Goal: Task Accomplishment & Management: Use online tool/utility

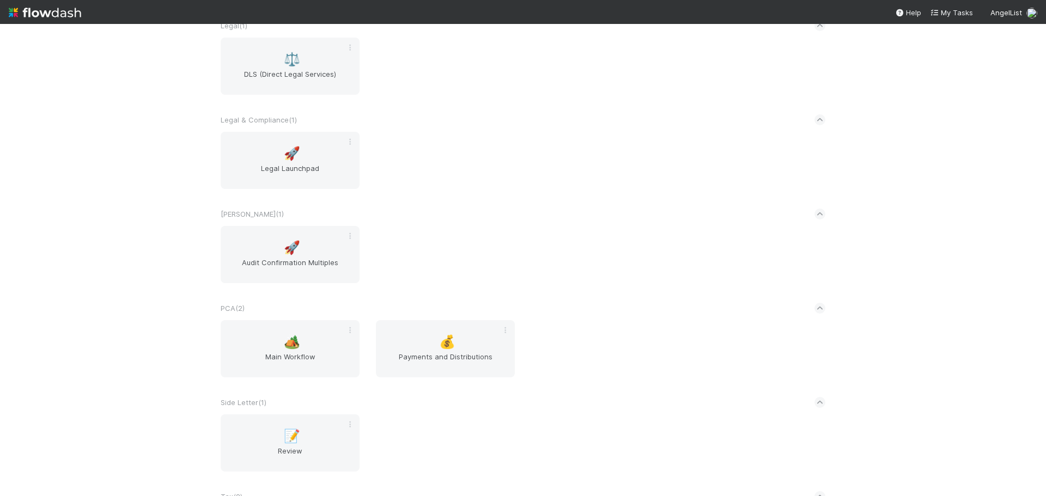
scroll to position [1525, 0]
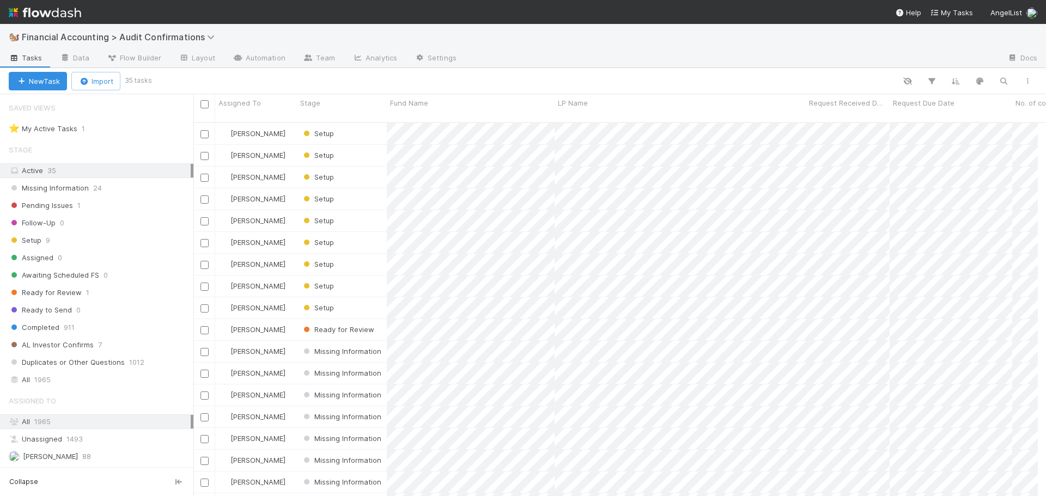
scroll to position [9, 9]
click at [336, 107] on div "Stage" at bounding box center [342, 102] width 84 height 11
click at [345, 119] on div "Sort First → Last" at bounding box center [363, 123] width 124 height 16
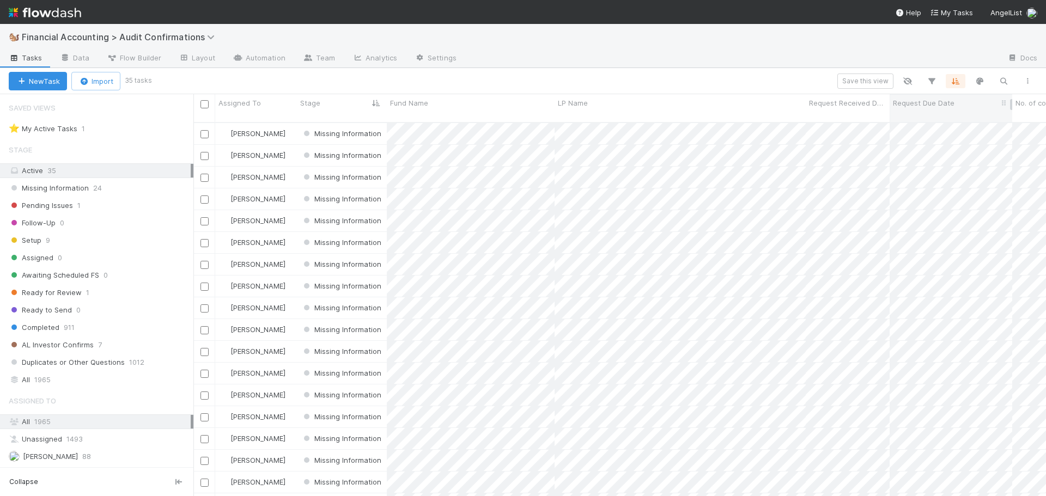
scroll to position [375, 844]
click at [967, 104] on div "Request Due Date" at bounding box center [951, 102] width 117 height 11
click at [964, 121] on div "Sort Oldest → Newest" at bounding box center [955, 123] width 124 height 16
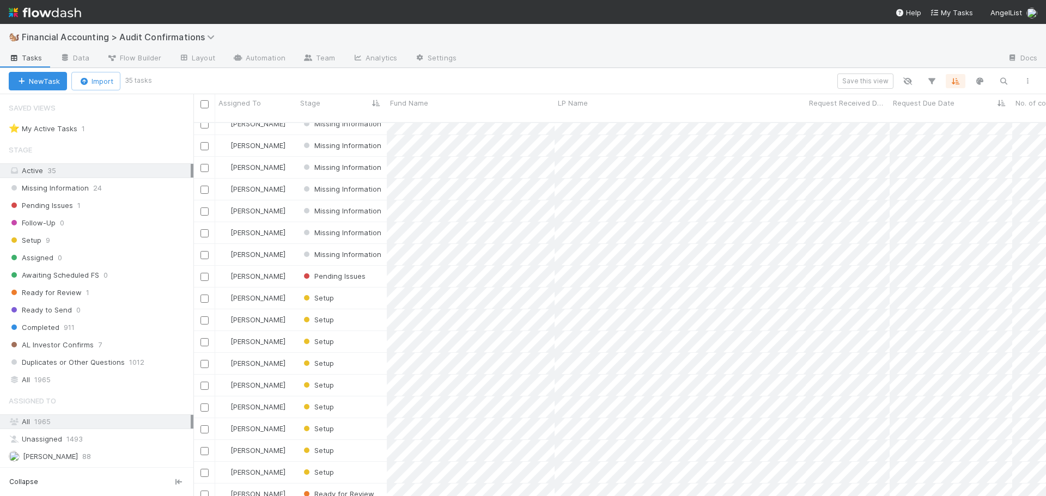
scroll to position [388, 0]
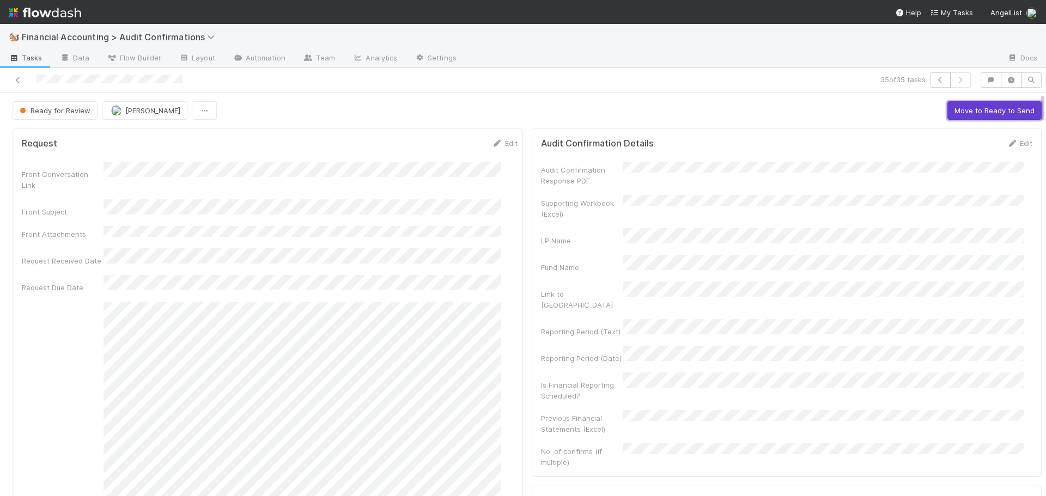
click at [947, 117] on button "Move to Ready to Send" at bounding box center [994, 110] width 94 height 19
click at [891, 105] on button "Draft Response" at bounding box center [922, 110] width 68 height 19
click at [994, 114] on button "Move to Completed" at bounding box center [1001, 110] width 82 height 19
click at [114, 116] on button "[PERSON_NAME]" at bounding box center [123, 110] width 86 height 19
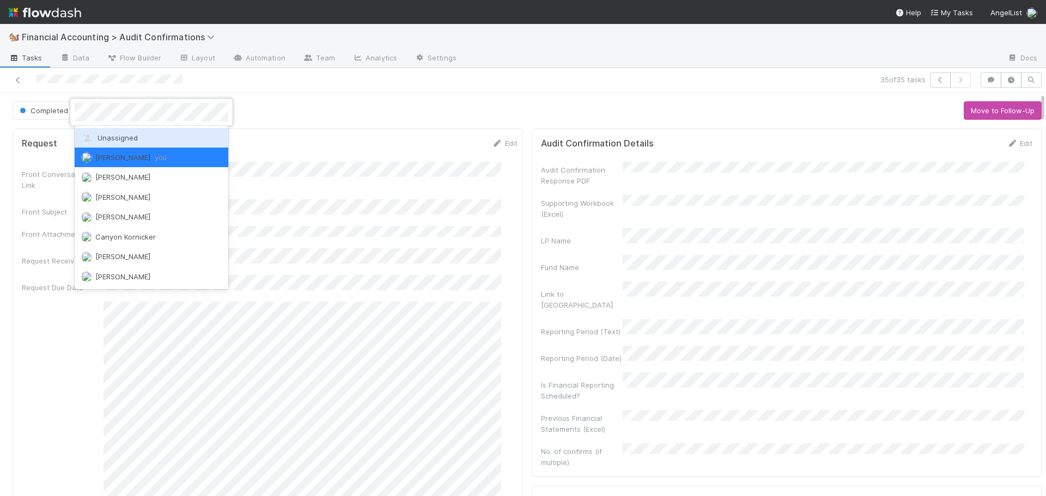
click at [112, 139] on span "Unassigned" at bounding box center [109, 137] width 57 height 9
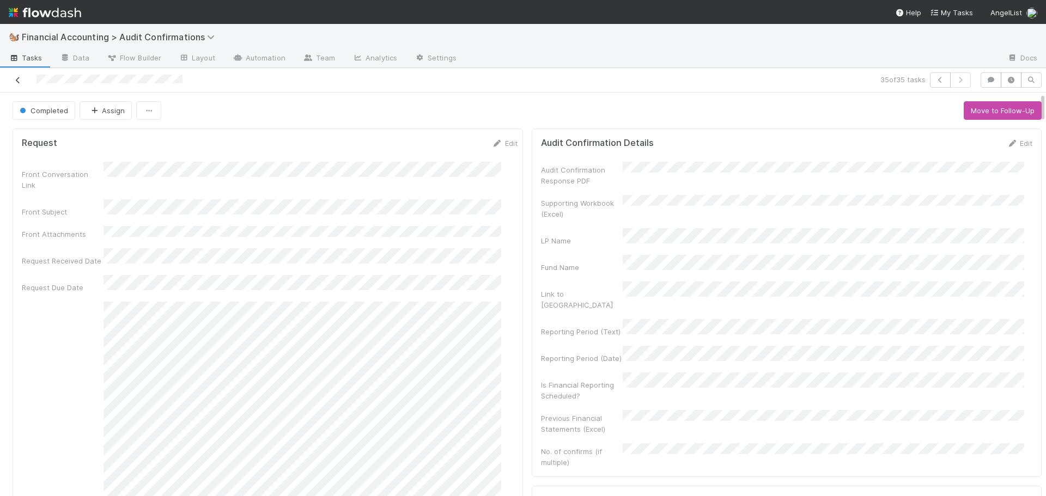
click at [15, 82] on icon at bounding box center [18, 80] width 11 height 7
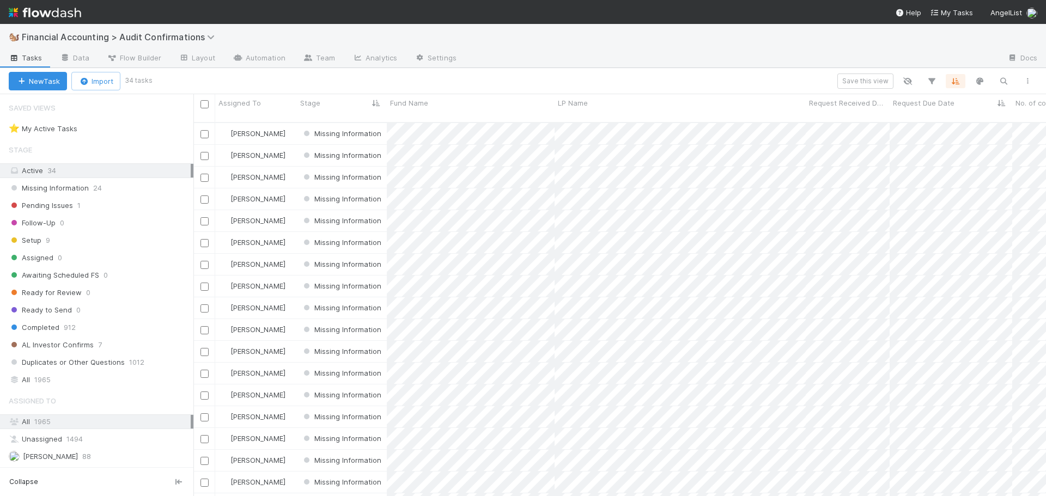
scroll to position [375, 844]
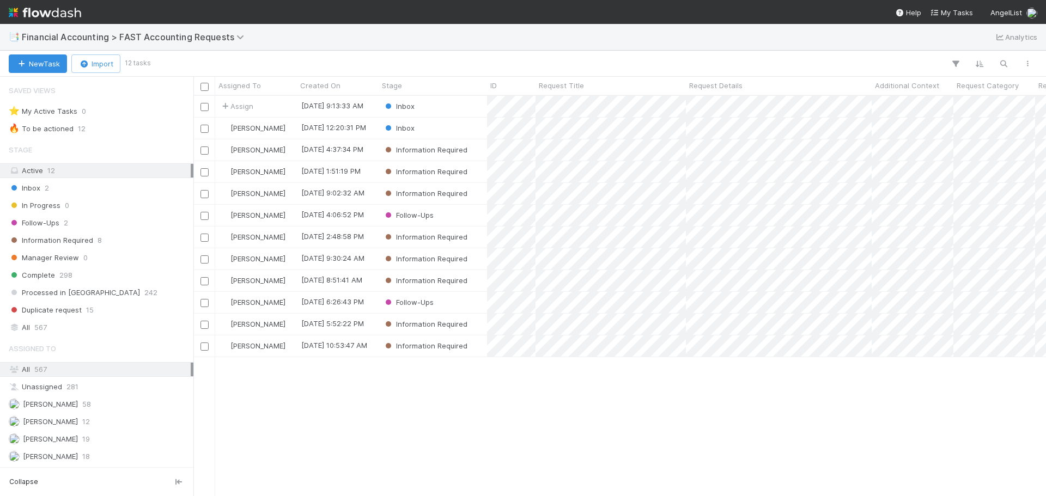
scroll to position [9, 9]
click at [431, 84] on div "Stage" at bounding box center [433, 85] width 102 height 11
click at [434, 103] on div "Sort First → Last" at bounding box center [444, 106] width 124 height 16
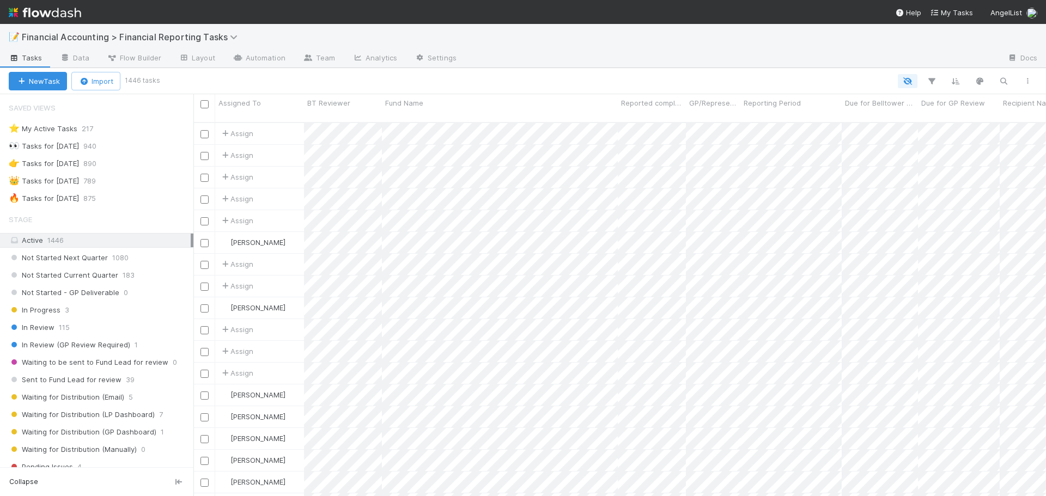
scroll to position [9, 9]
click at [82, 376] on span "Sent to Fund Lead for review" at bounding box center [65, 380] width 113 height 14
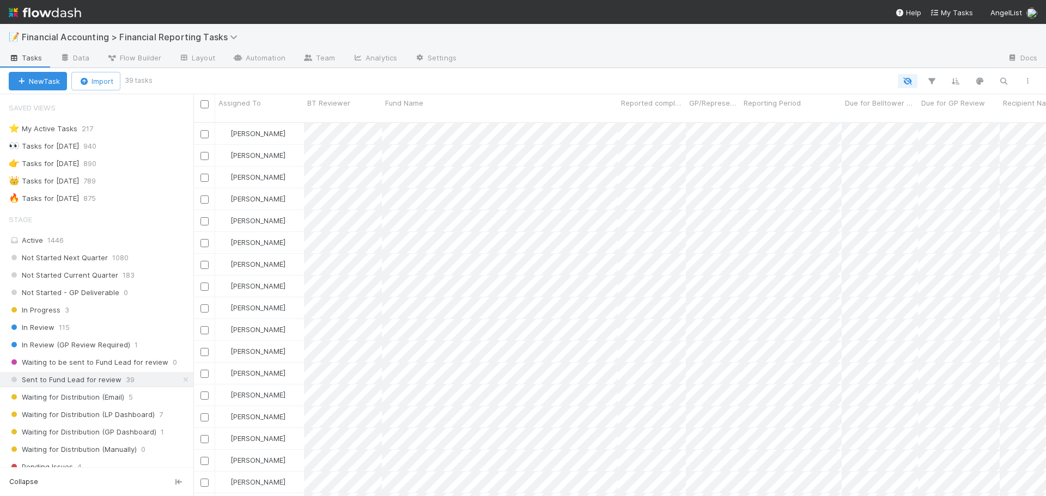
scroll to position [375, 844]
click at [1007, 82] on icon "button" at bounding box center [1003, 81] width 11 height 10
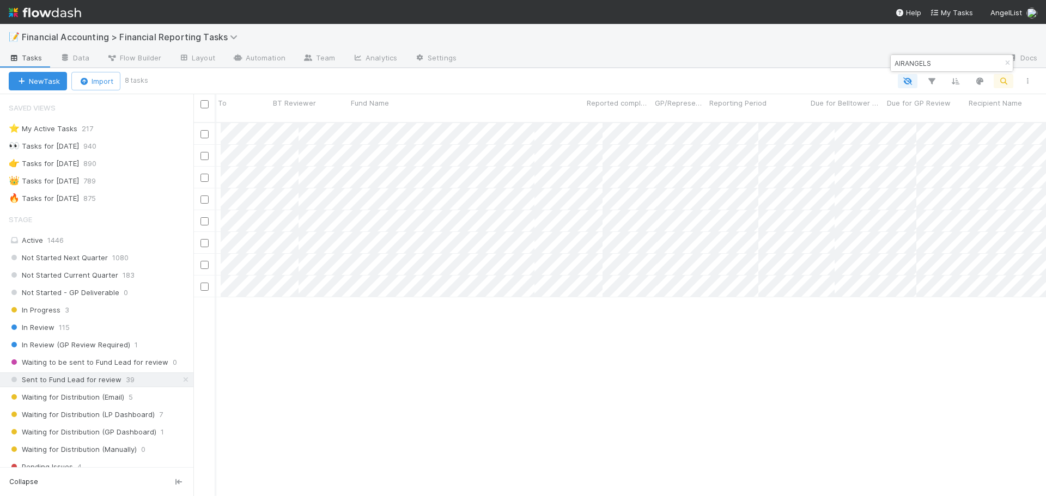
scroll to position [0, 0]
type input "AIRANGELS"
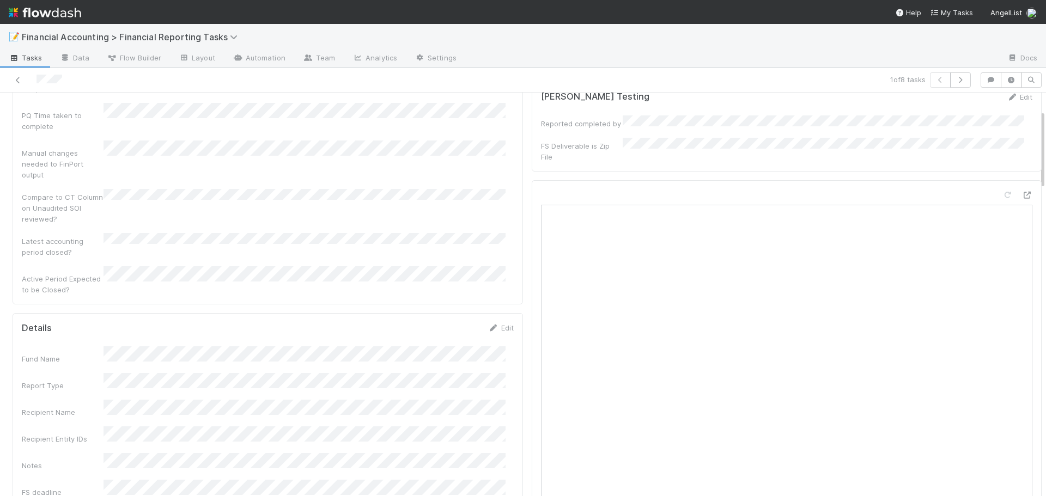
scroll to position [109, 0]
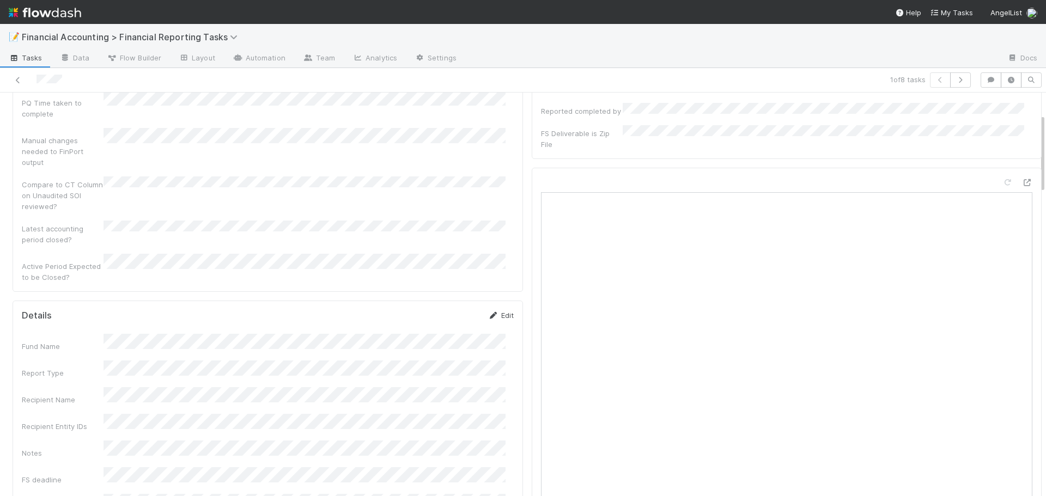
click at [495, 311] on link "Edit" at bounding box center [501, 315] width 26 height 9
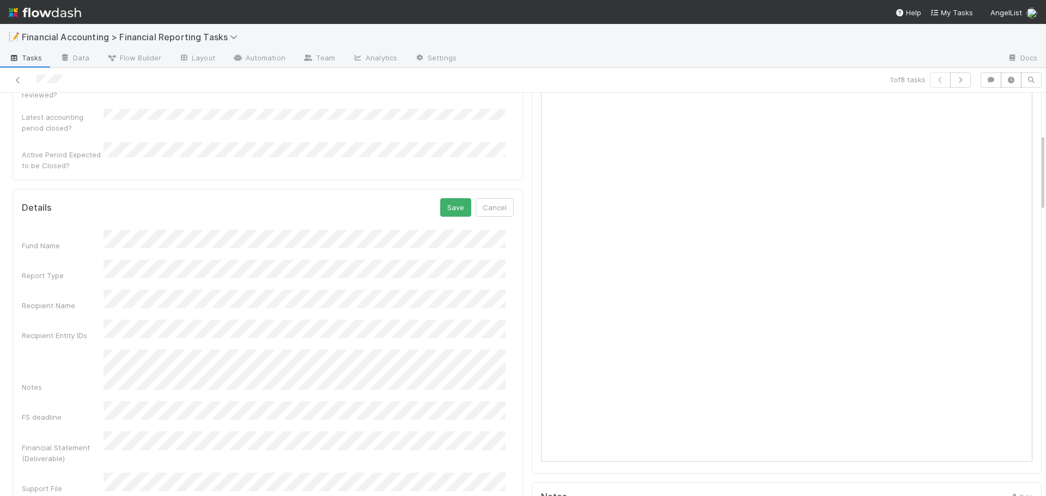
scroll to position [218, 0]
click at [450, 201] on button "Save" at bounding box center [455, 210] width 31 height 19
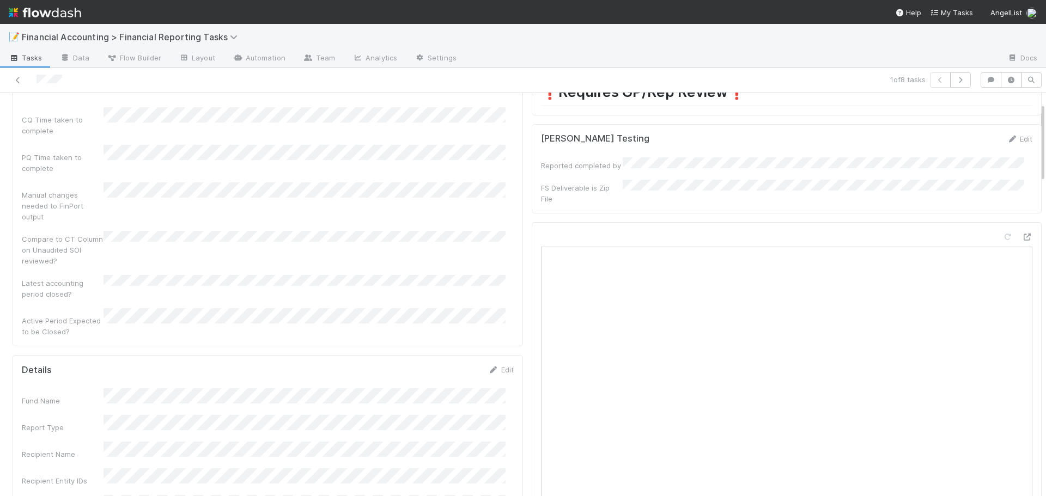
scroll to position [0, 0]
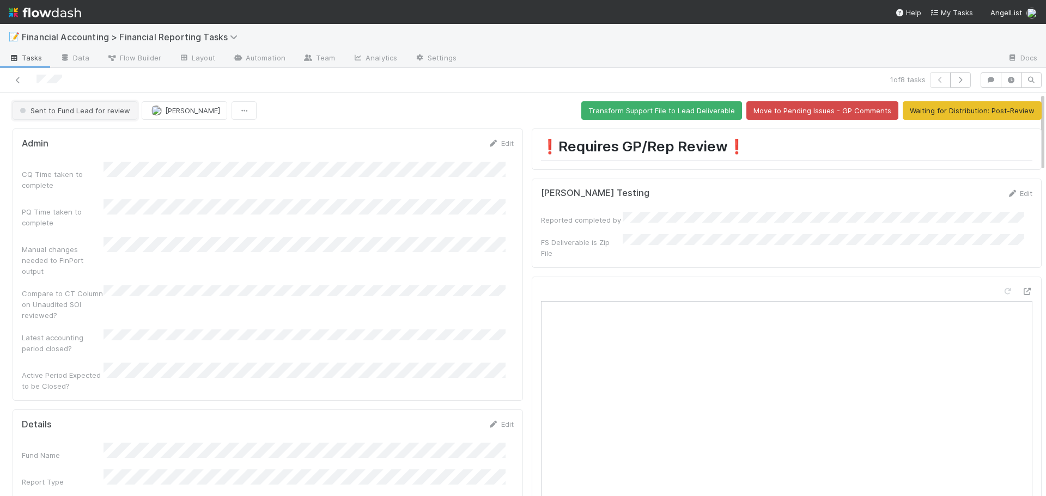
click at [70, 112] on span "Sent to Fund Lead for review" at bounding box center [73, 110] width 113 height 9
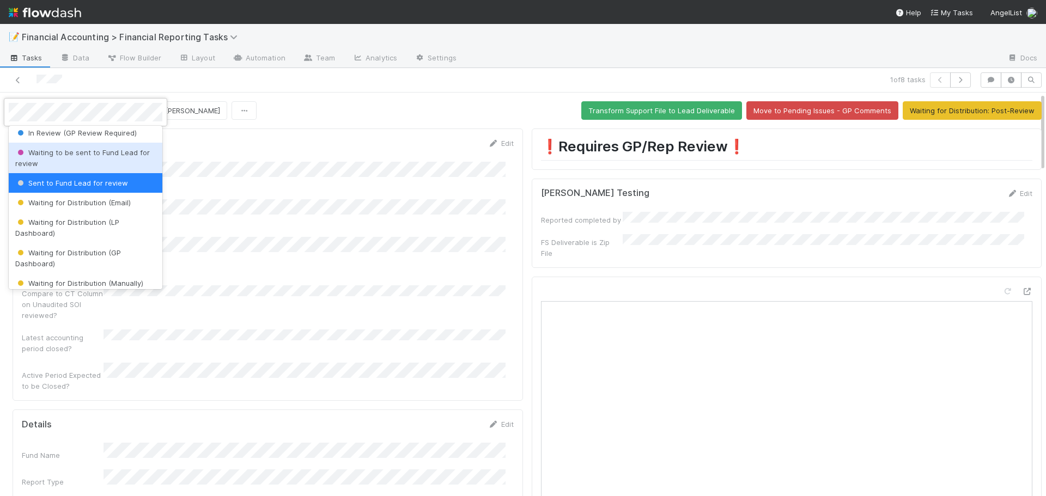
scroll to position [122, 0]
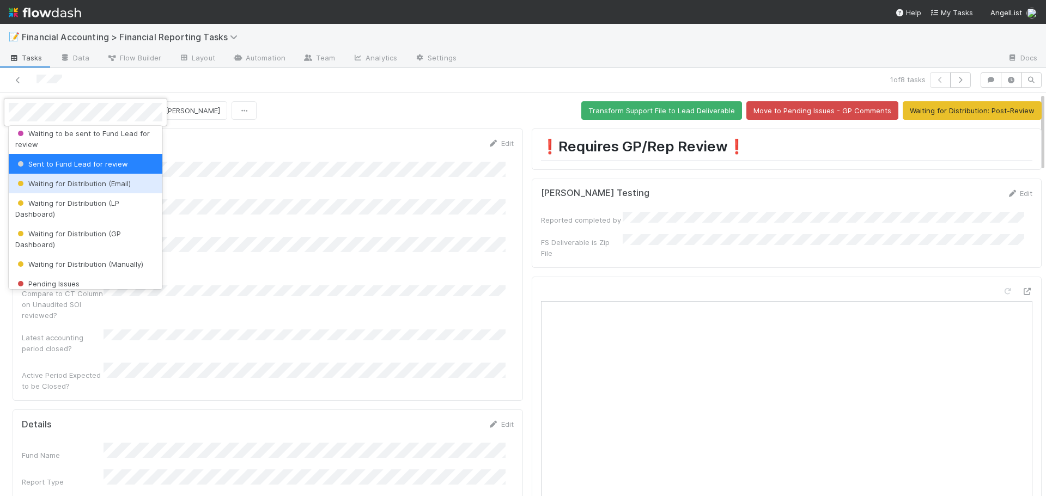
click at [87, 187] on span "Waiting for Distribution (Email)" at bounding box center [72, 183] width 115 height 9
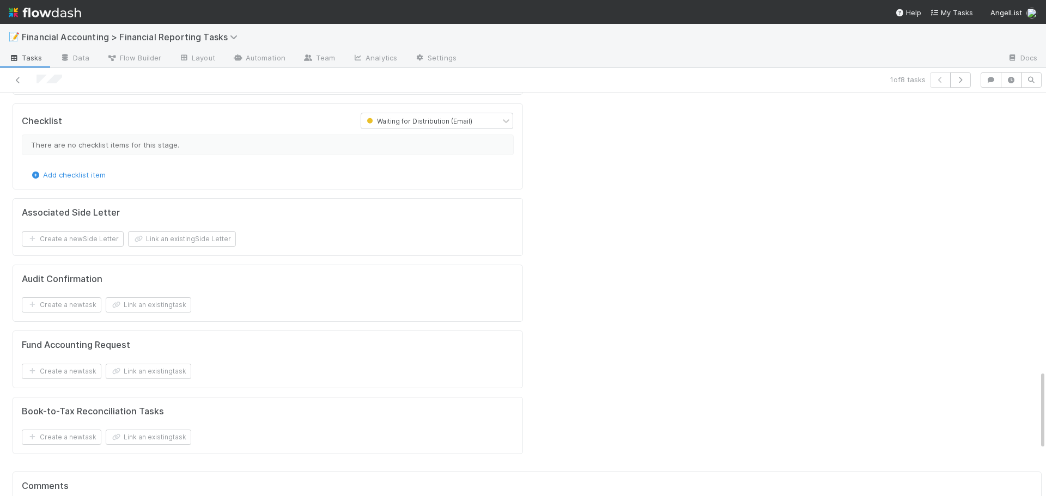
scroll to position [1416, 0]
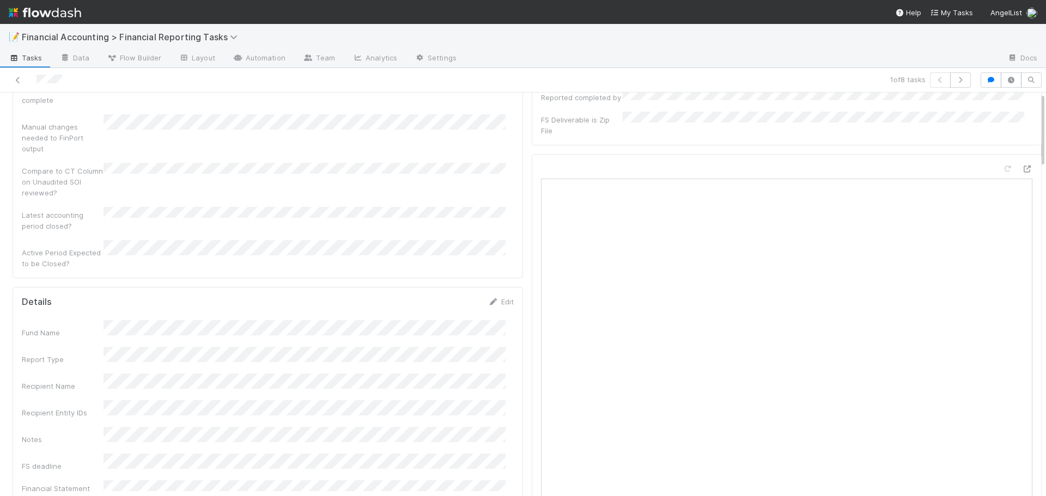
scroll to position [0, 0]
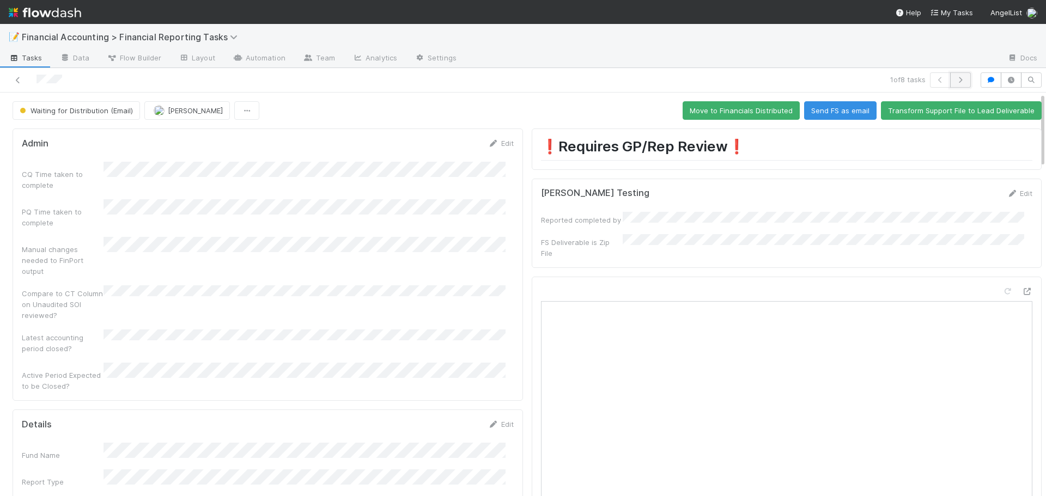
click at [955, 80] on icon "button" at bounding box center [960, 80] width 11 height 7
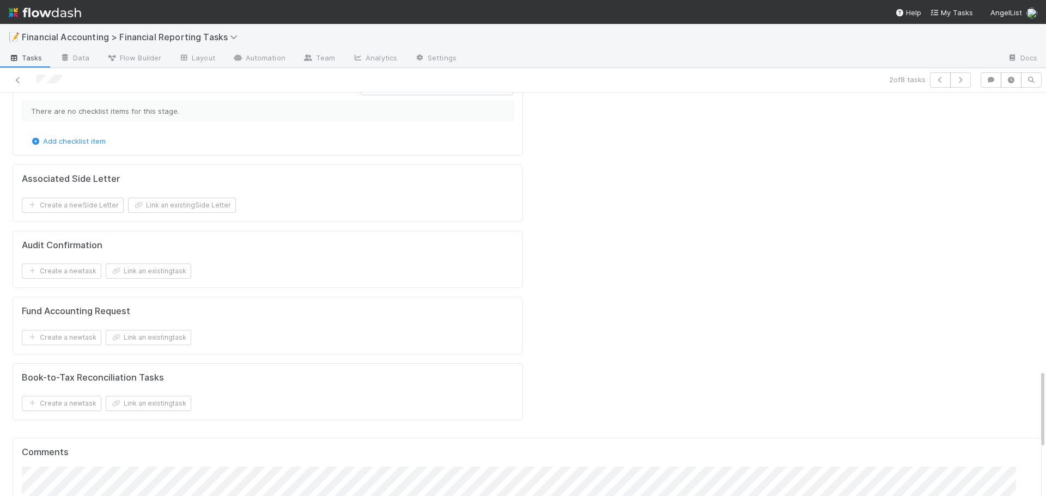
scroll to position [1416, 0]
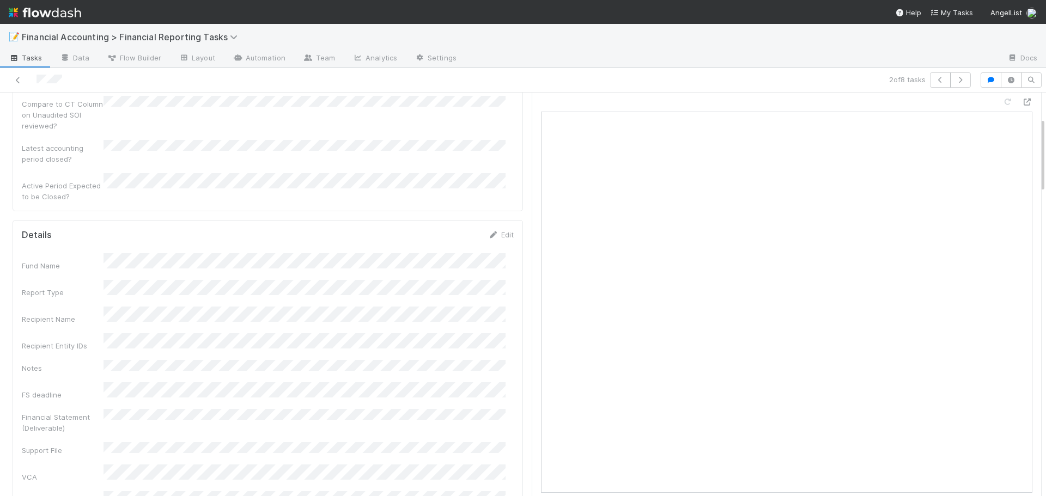
scroll to position [109, 0]
click at [492, 311] on link "Edit" at bounding box center [501, 315] width 26 height 9
click at [449, 201] on button "Save" at bounding box center [455, 210] width 31 height 19
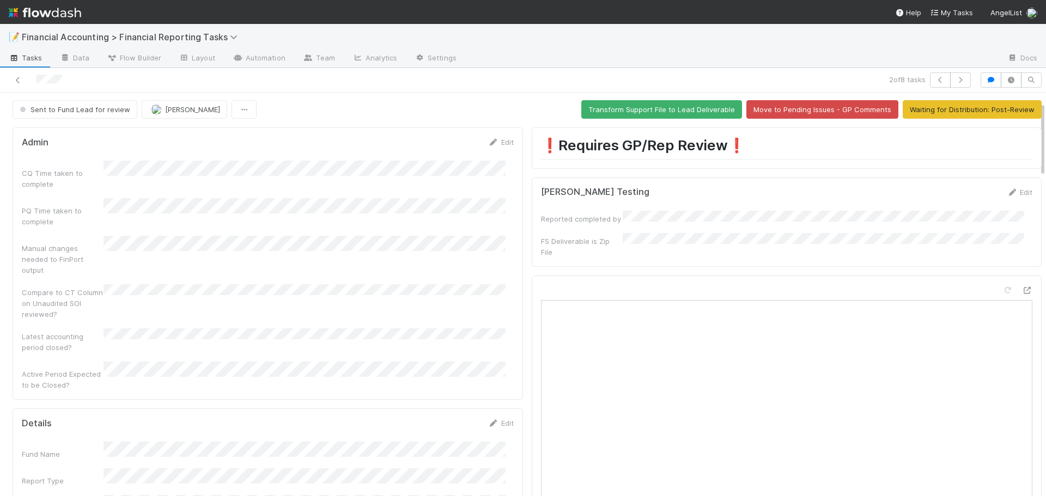
scroll to position [0, 0]
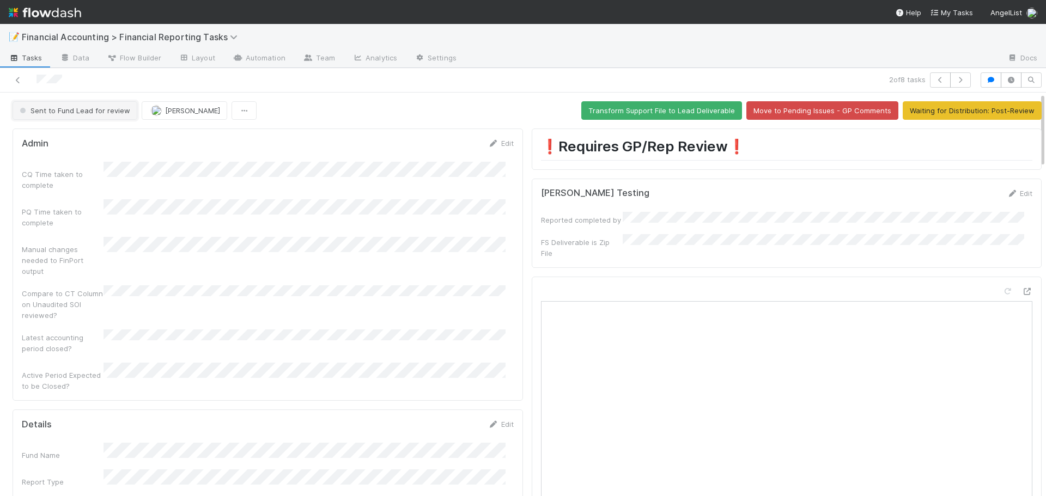
click at [58, 114] on span "Sent to Fund Lead for review" at bounding box center [73, 110] width 113 height 9
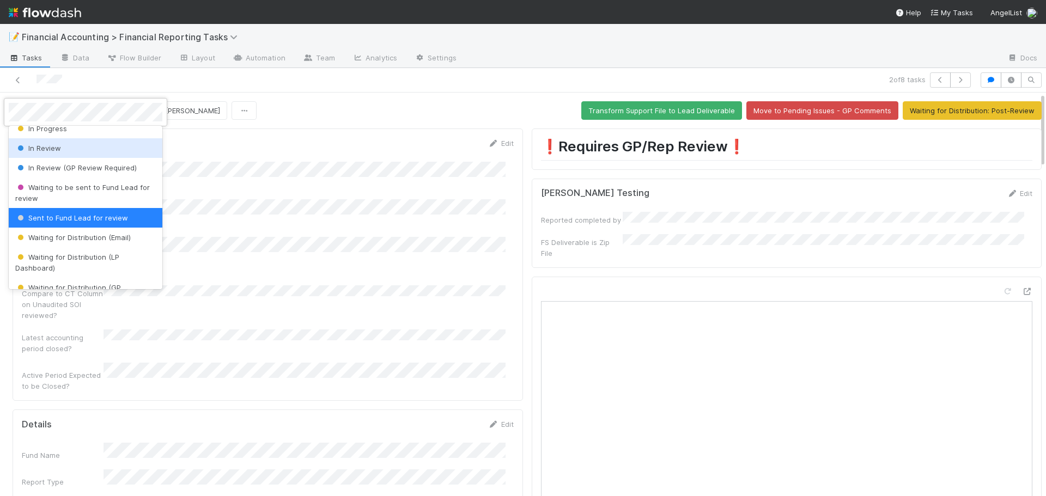
scroll to position [122, 0]
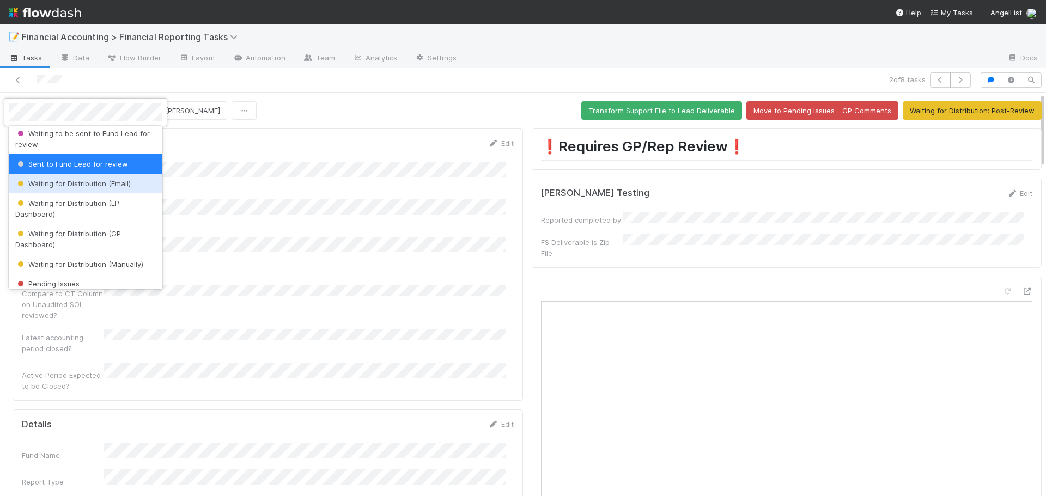
click at [95, 186] on span "Waiting for Distribution (Email)" at bounding box center [72, 183] width 115 height 9
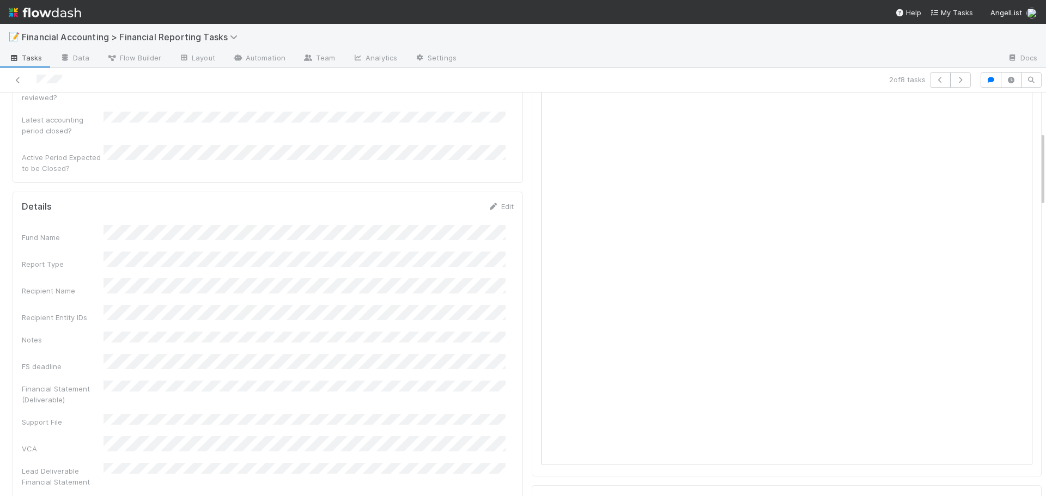
scroll to position [0, 0]
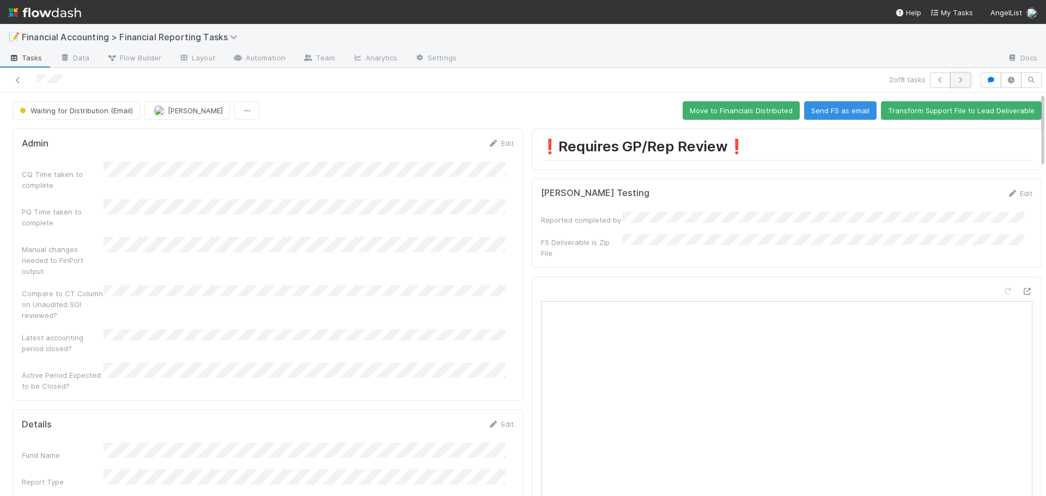
click at [955, 79] on icon "button" at bounding box center [960, 80] width 11 height 7
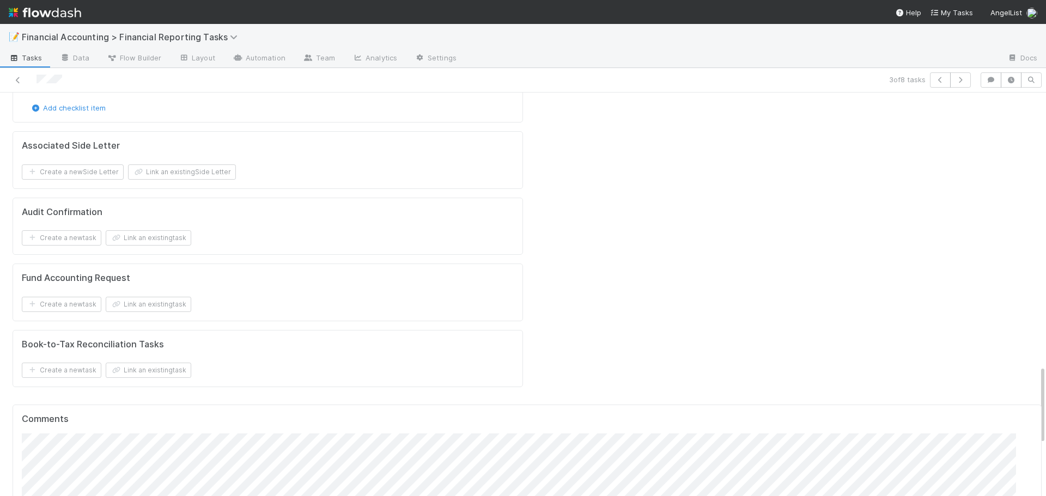
scroll to position [1416, 0]
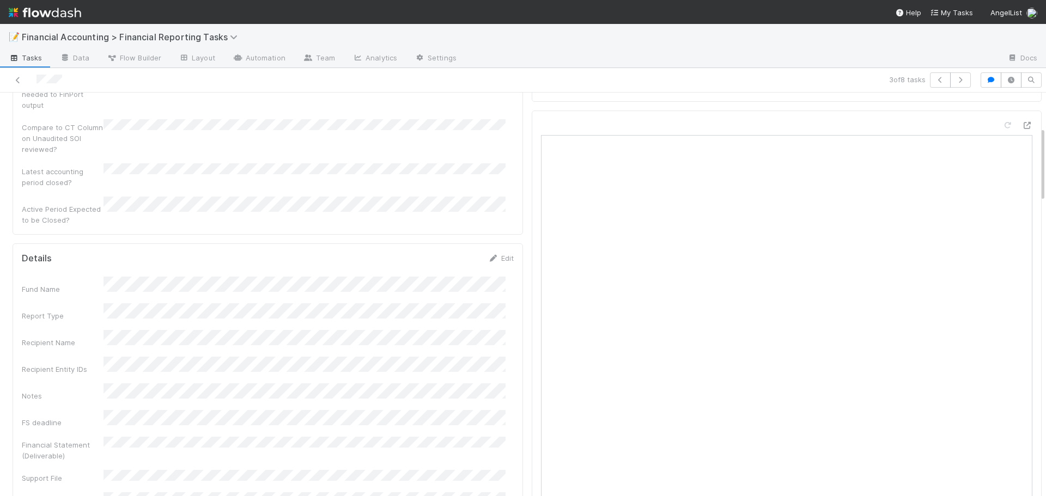
scroll to position [163, 0]
click at [504, 257] on link "Edit" at bounding box center [501, 261] width 26 height 9
click at [441, 255] on button "Save" at bounding box center [455, 264] width 31 height 19
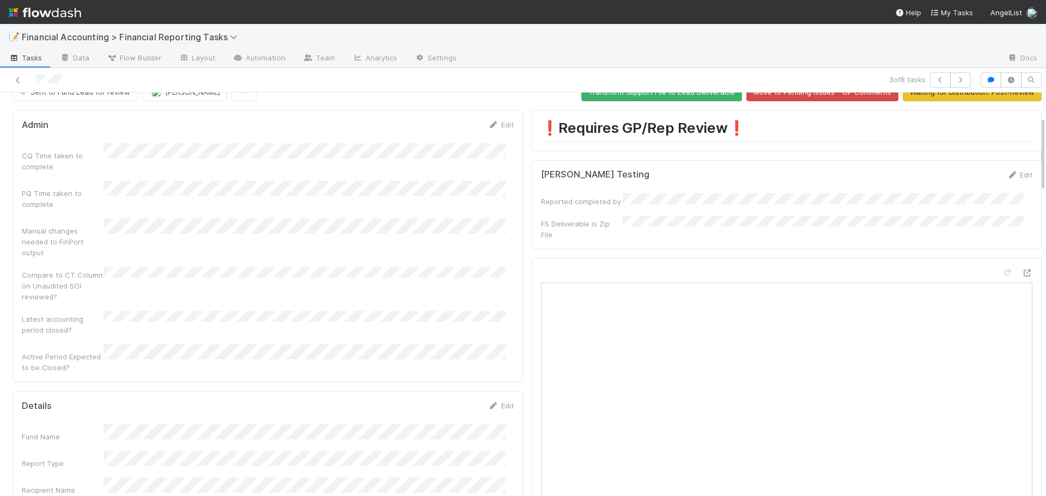
scroll to position [0, 0]
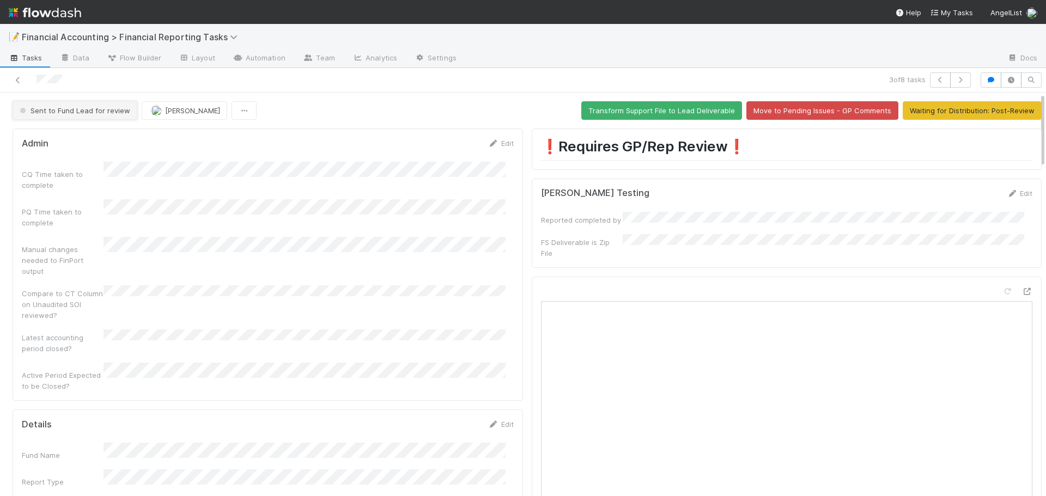
click at [87, 115] on button "Sent to Fund Lead for review" at bounding box center [75, 110] width 125 height 19
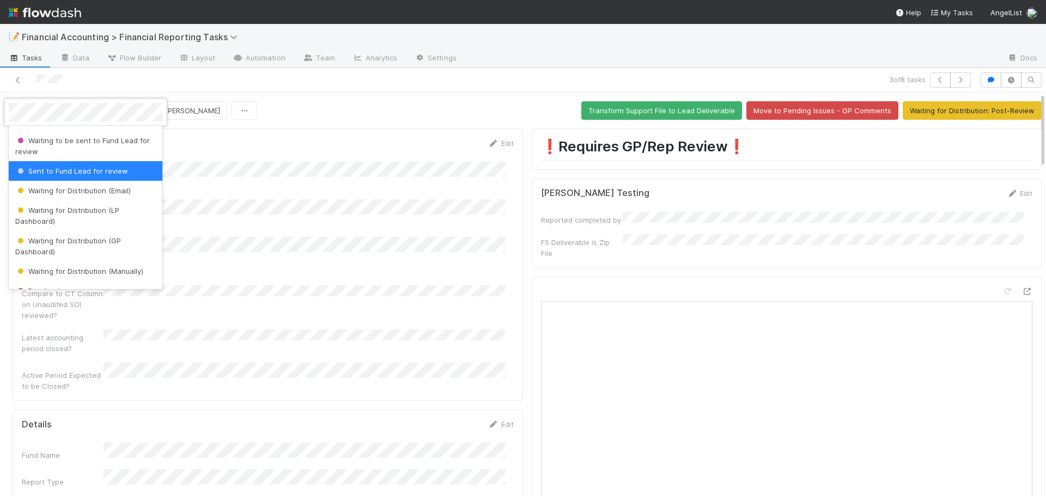
scroll to position [122, 0]
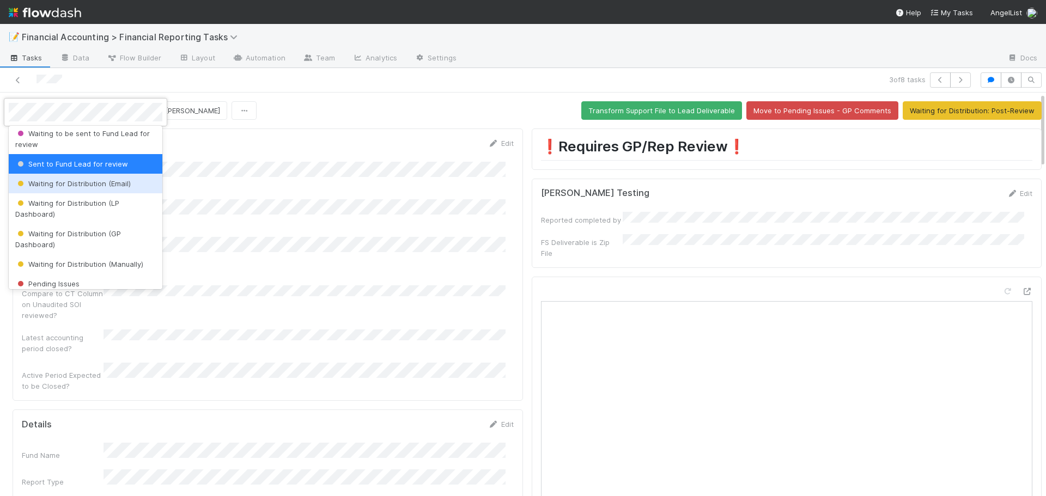
click at [80, 189] on div "Waiting for Distribution (Email)" at bounding box center [86, 184] width 154 height 20
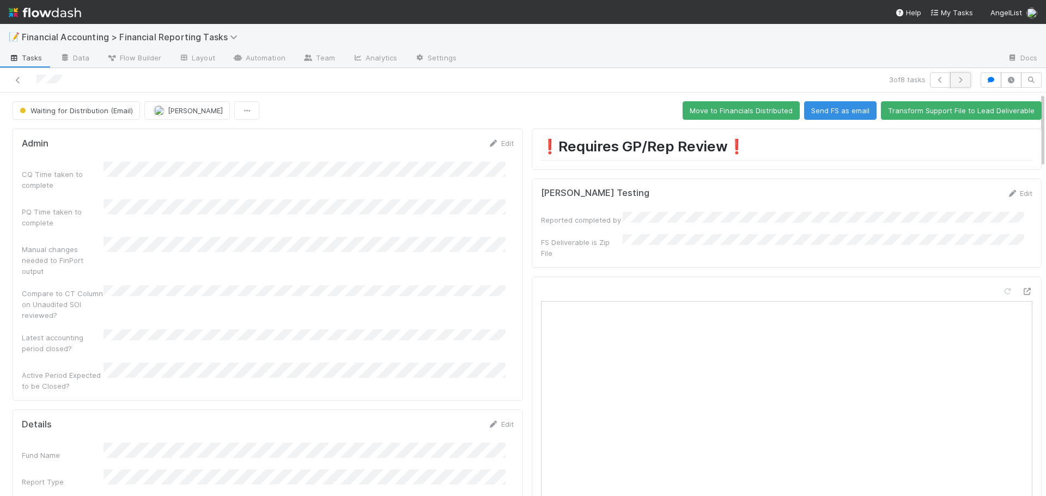
click at [956, 82] on icon "button" at bounding box center [960, 80] width 11 height 7
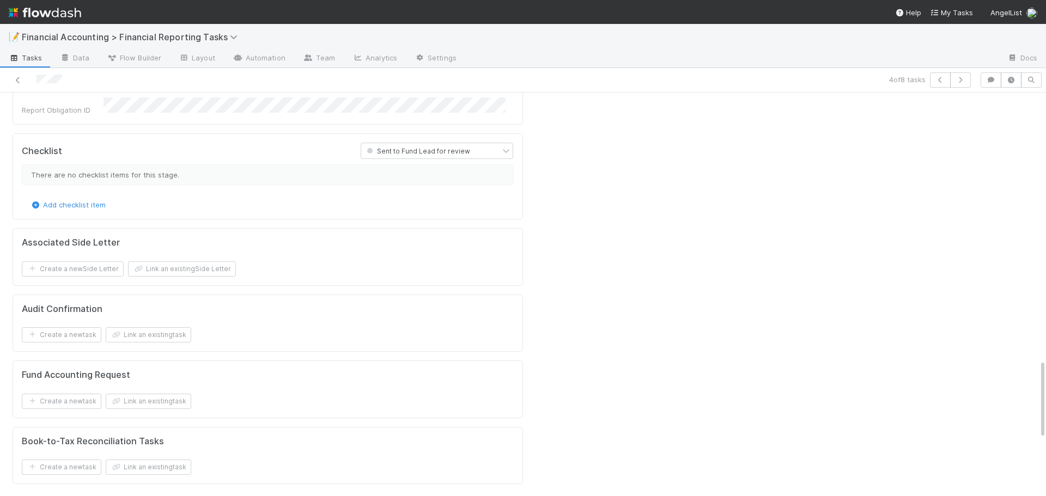
scroll to position [1362, 0]
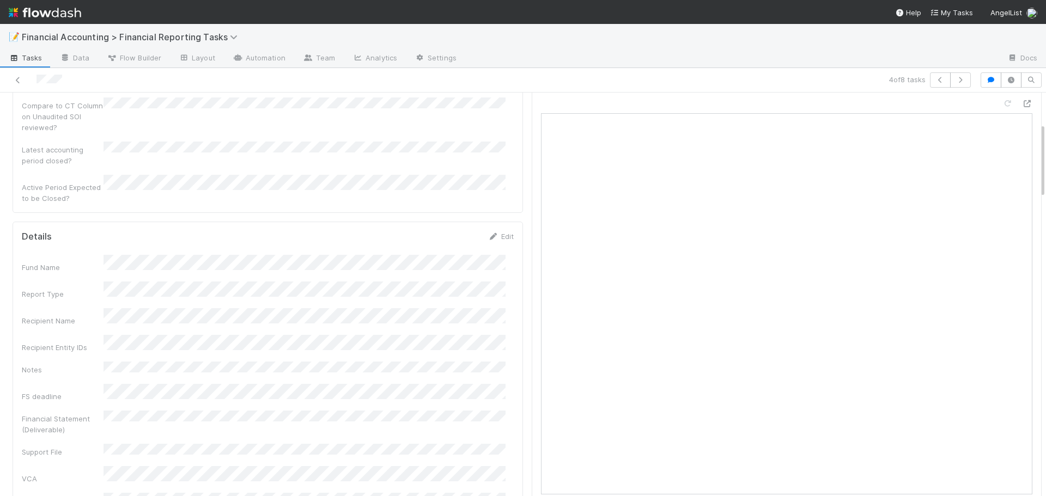
scroll to position [163, 0]
click at [503, 257] on link "Edit" at bounding box center [501, 261] width 26 height 9
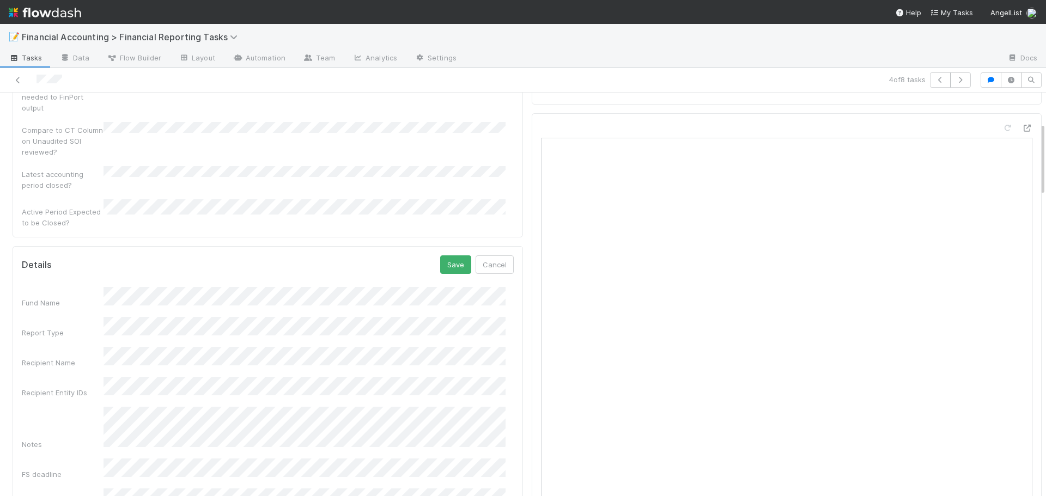
scroll to position [218, 0]
click at [447, 201] on button "Save" at bounding box center [455, 210] width 31 height 19
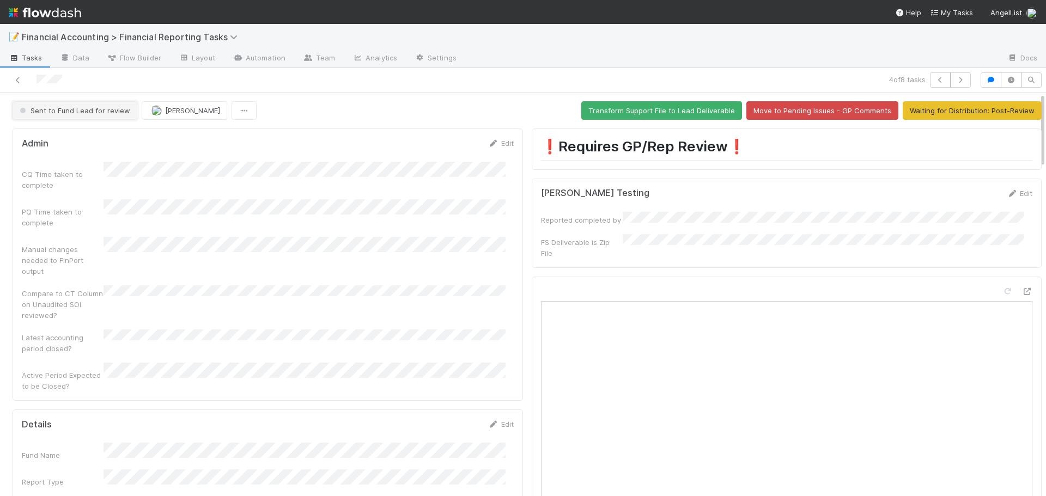
click at [76, 105] on button "Sent to Fund Lead for review" at bounding box center [75, 110] width 125 height 19
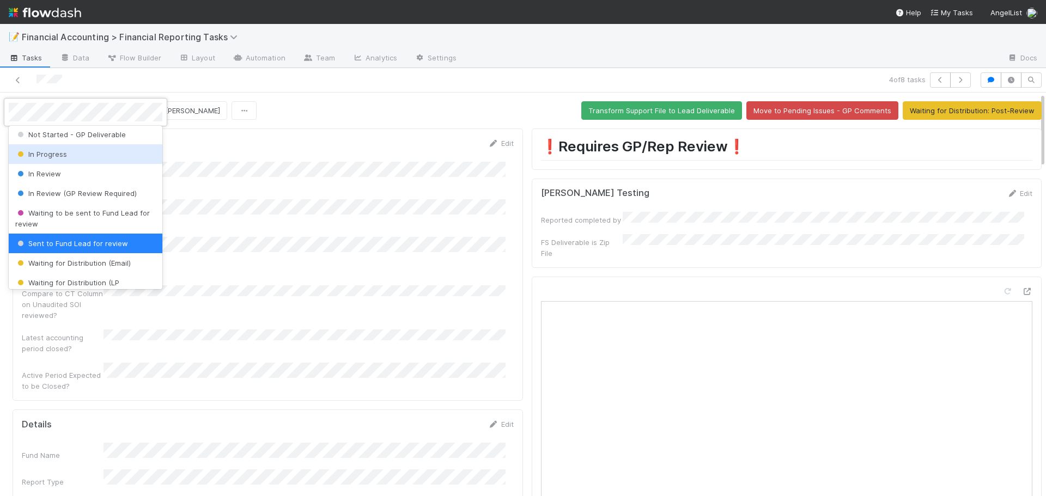
scroll to position [68, 0]
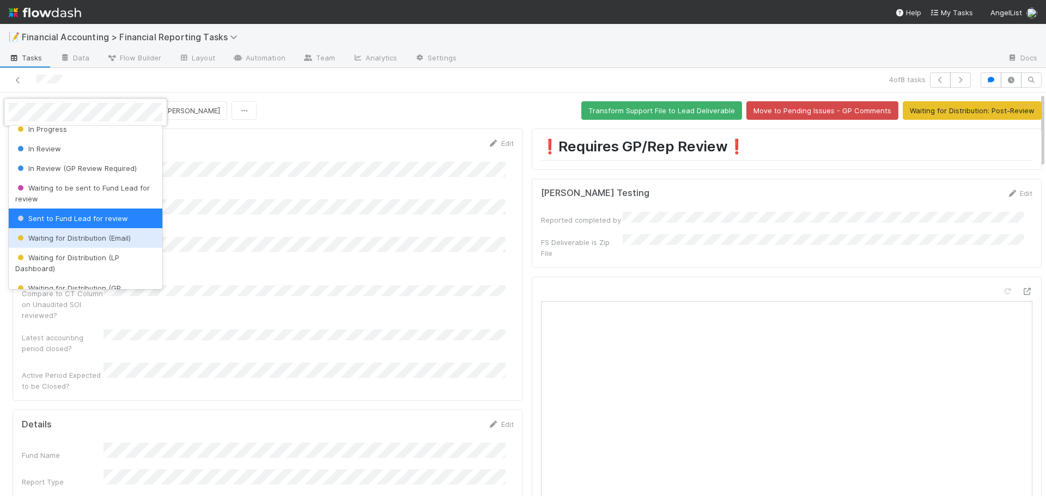
click at [113, 236] on span "Waiting for Distribution (Email)" at bounding box center [72, 238] width 115 height 9
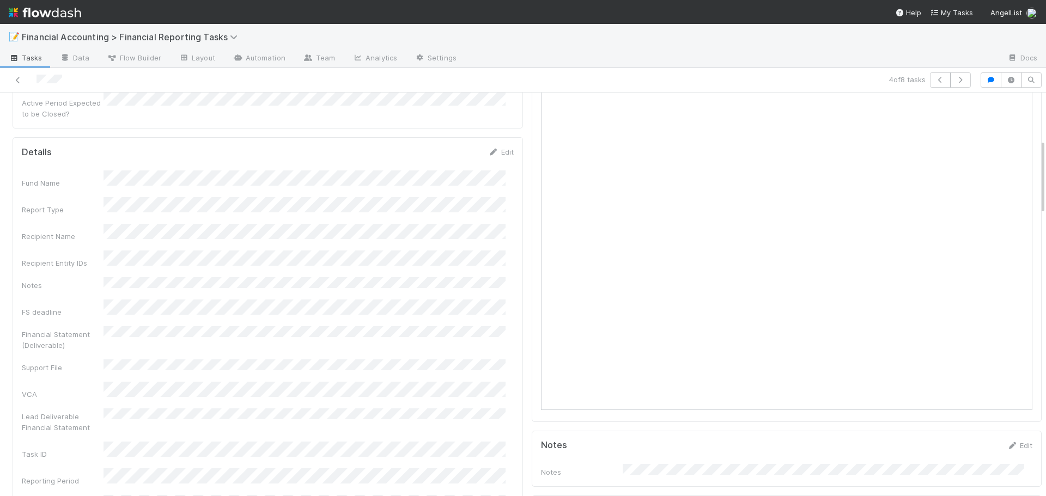
scroll to position [0, 0]
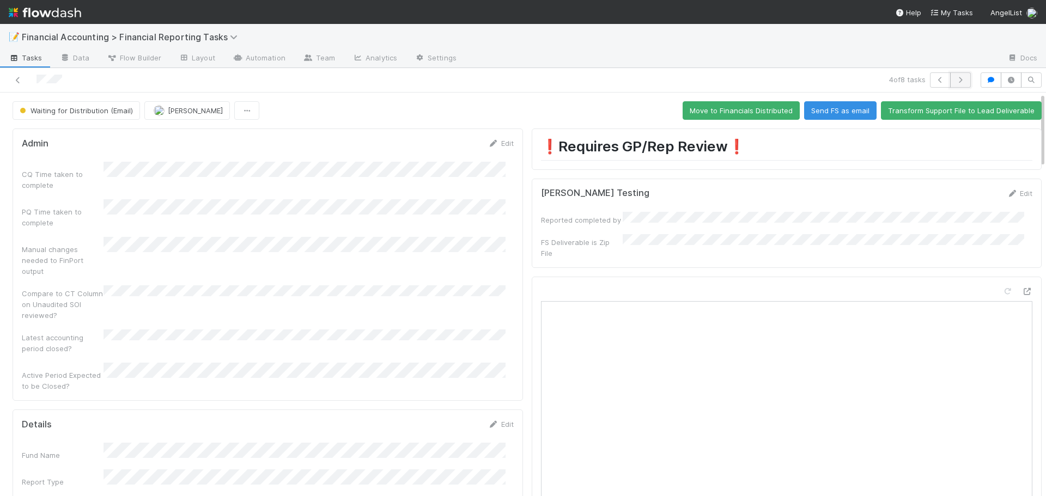
click at [955, 78] on icon "button" at bounding box center [960, 80] width 11 height 7
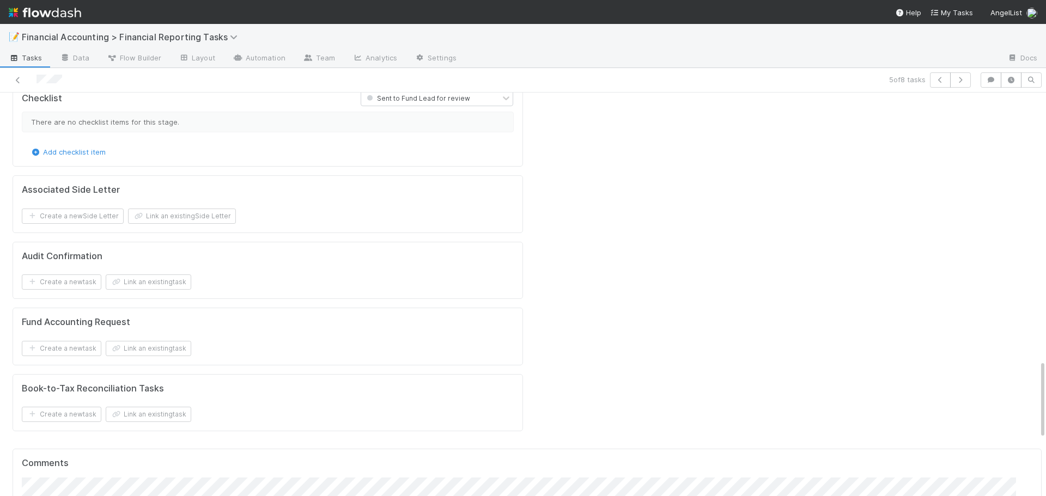
scroll to position [1362, 0]
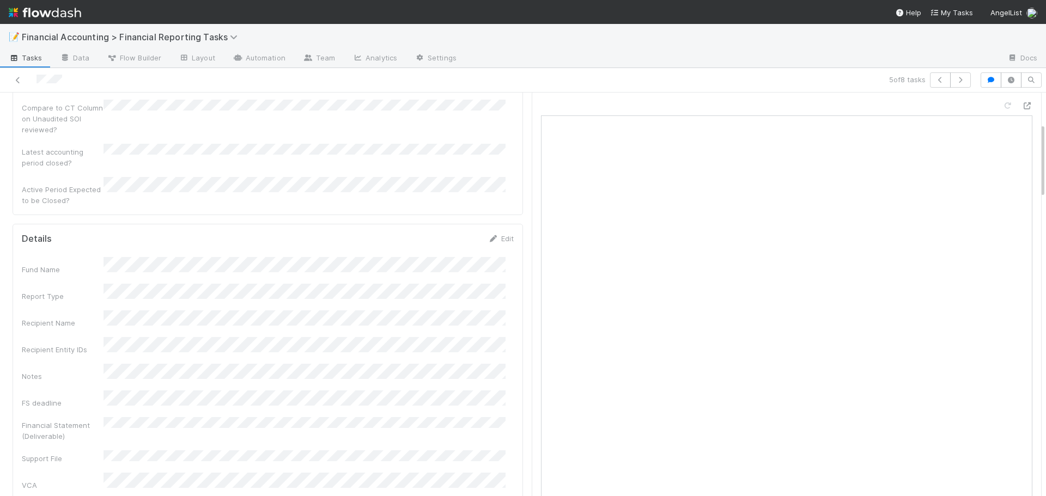
scroll to position [163, 0]
click at [501, 257] on link "Edit" at bounding box center [501, 261] width 26 height 9
click at [445, 201] on button "Save" at bounding box center [455, 210] width 31 height 19
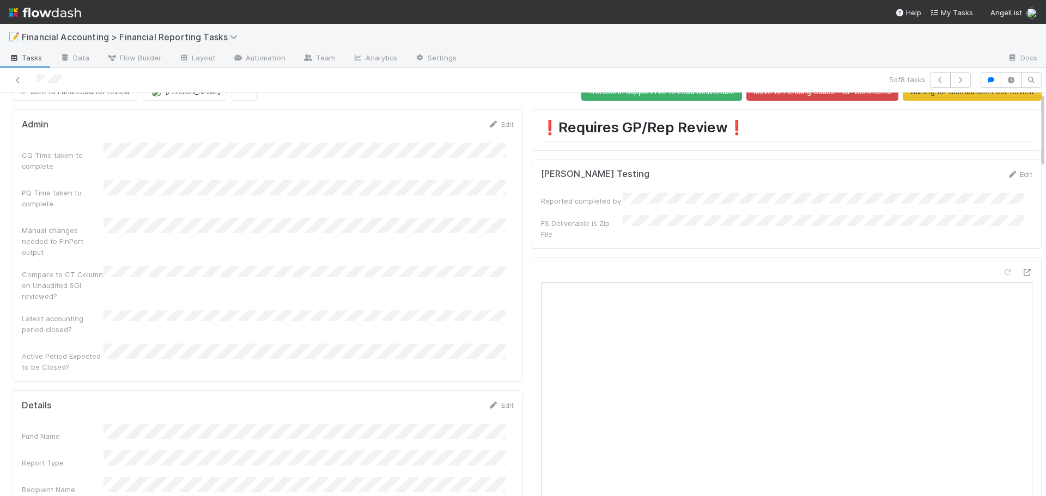
scroll to position [0, 0]
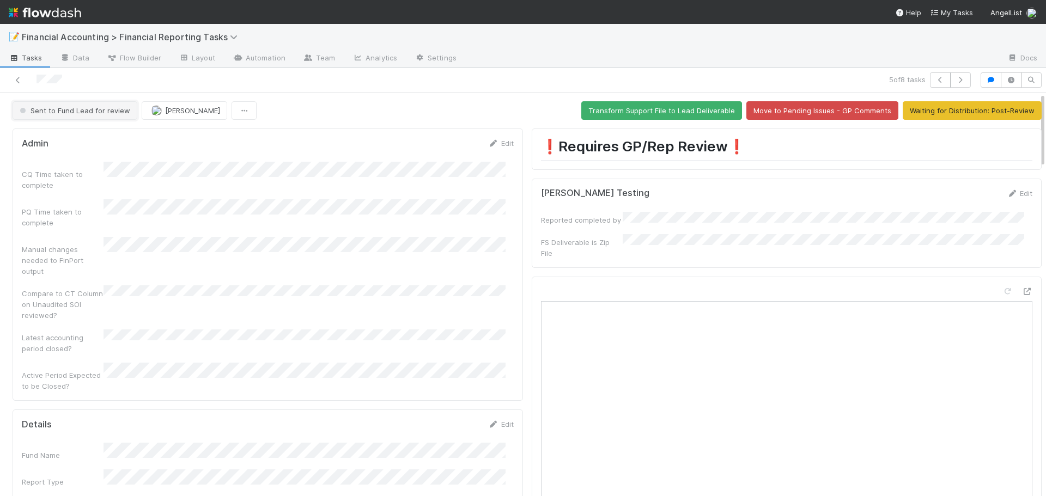
click at [73, 107] on span "Sent to Fund Lead for review" at bounding box center [73, 110] width 113 height 9
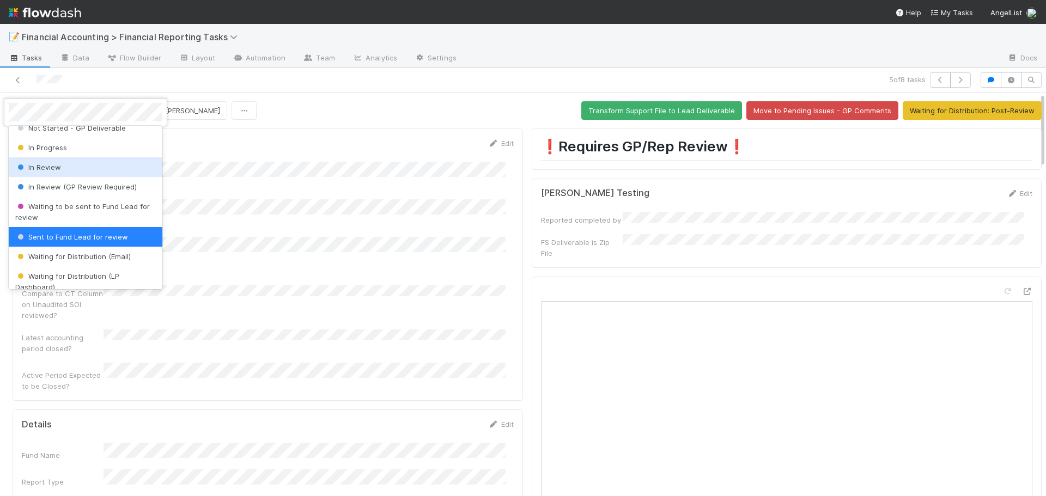
scroll to position [68, 0]
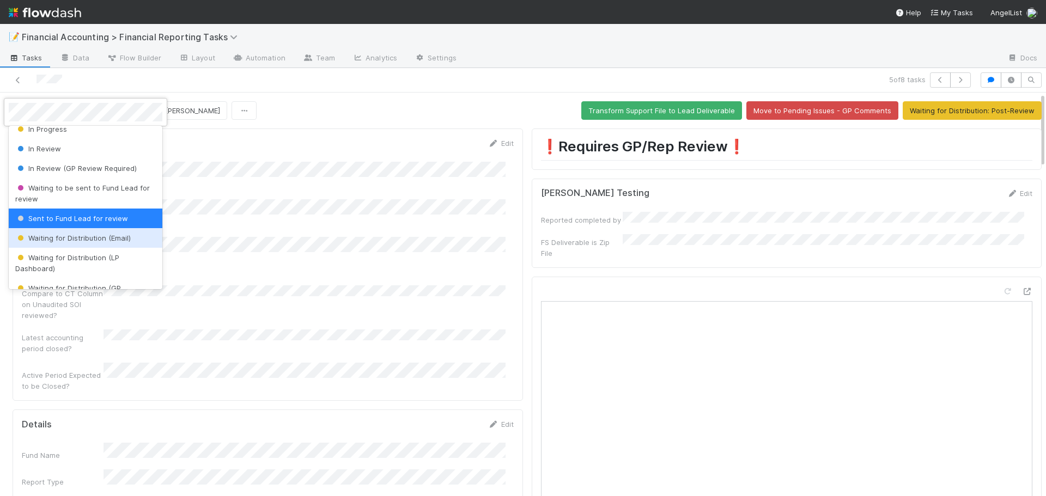
click at [82, 240] on span "Waiting for Distribution (Email)" at bounding box center [72, 238] width 115 height 9
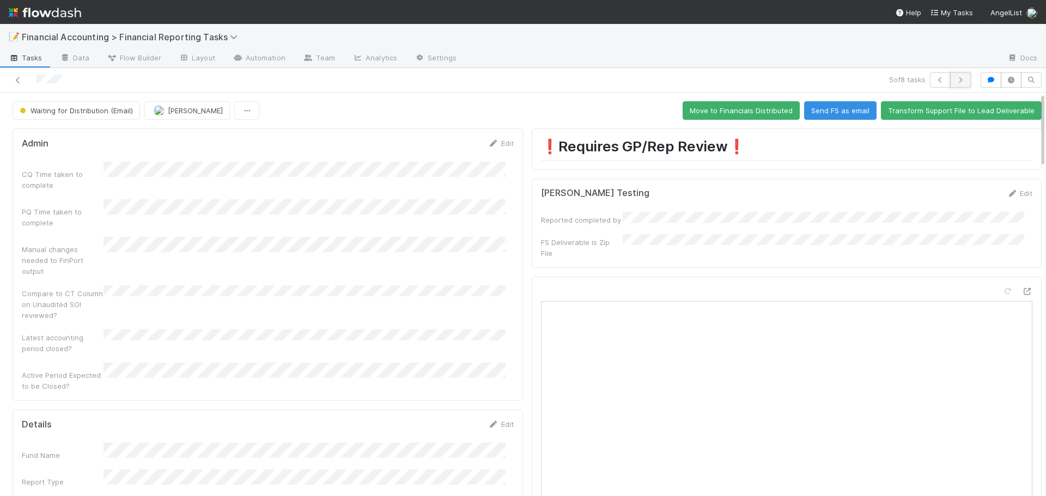
click at [955, 77] on icon "button" at bounding box center [960, 80] width 11 height 7
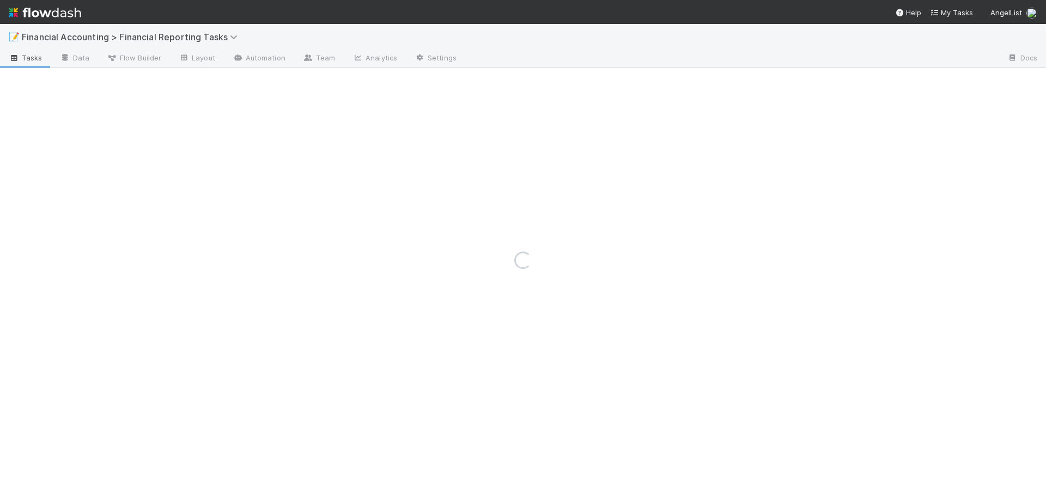
click at [948, 77] on div "Loading..." at bounding box center [523, 260] width 1046 height 472
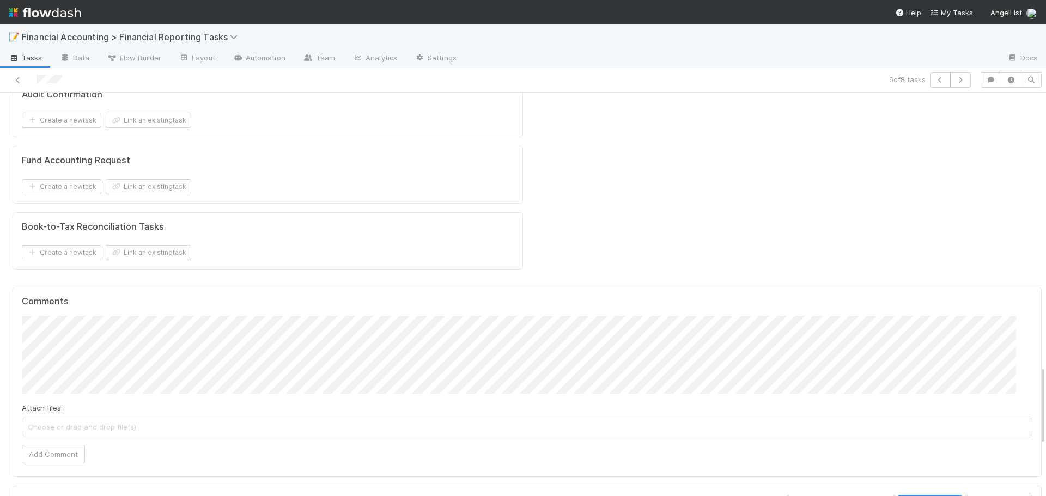
scroll to position [1525, 0]
click at [62, 442] on button "Add Comment" at bounding box center [53, 451] width 63 height 19
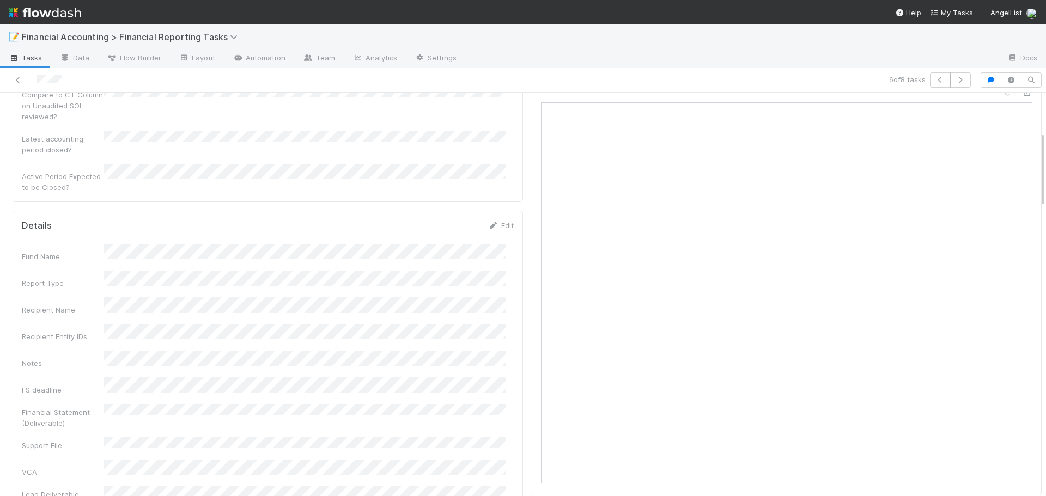
scroll to position [218, 0]
click at [500, 202] on link "Edit" at bounding box center [501, 206] width 26 height 9
click at [448, 147] on button "Save" at bounding box center [455, 156] width 31 height 19
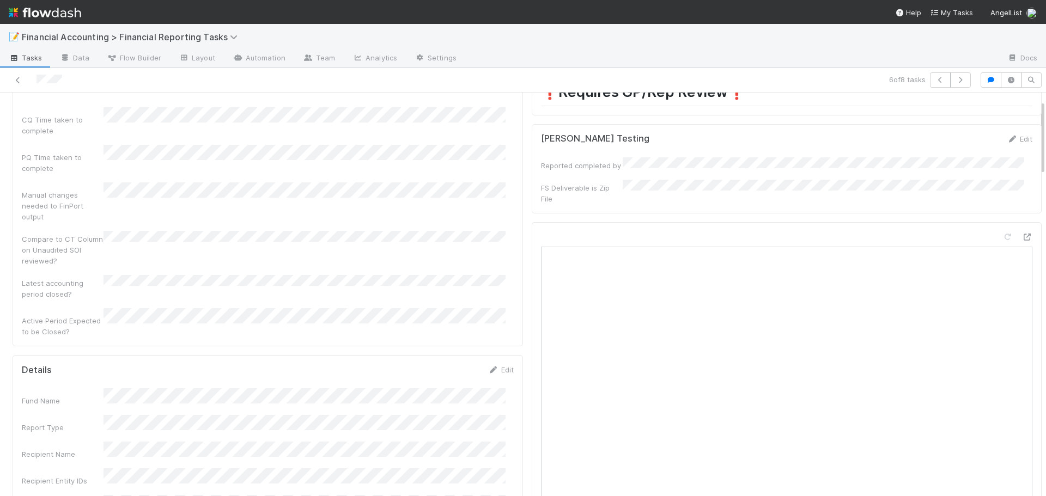
scroll to position [0, 0]
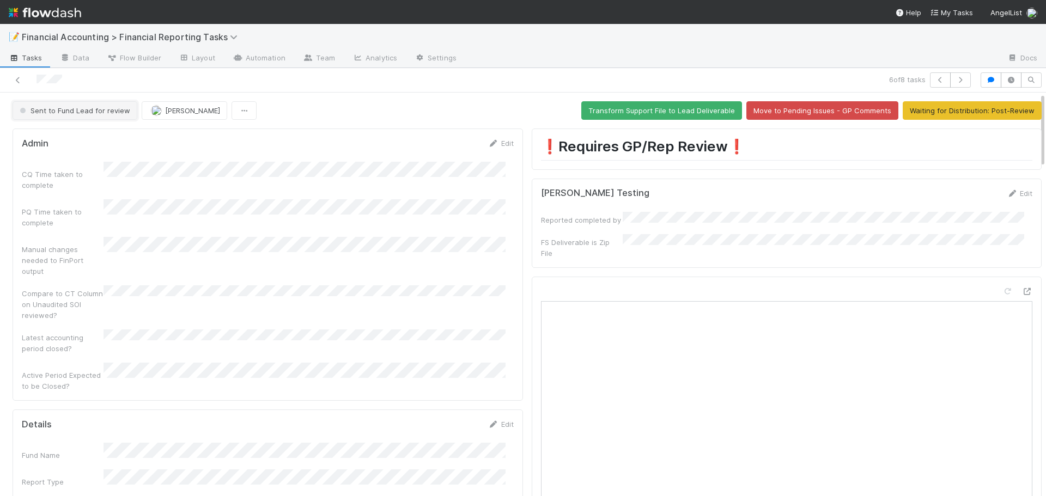
click at [88, 107] on span "Sent to Fund Lead for review" at bounding box center [73, 110] width 113 height 9
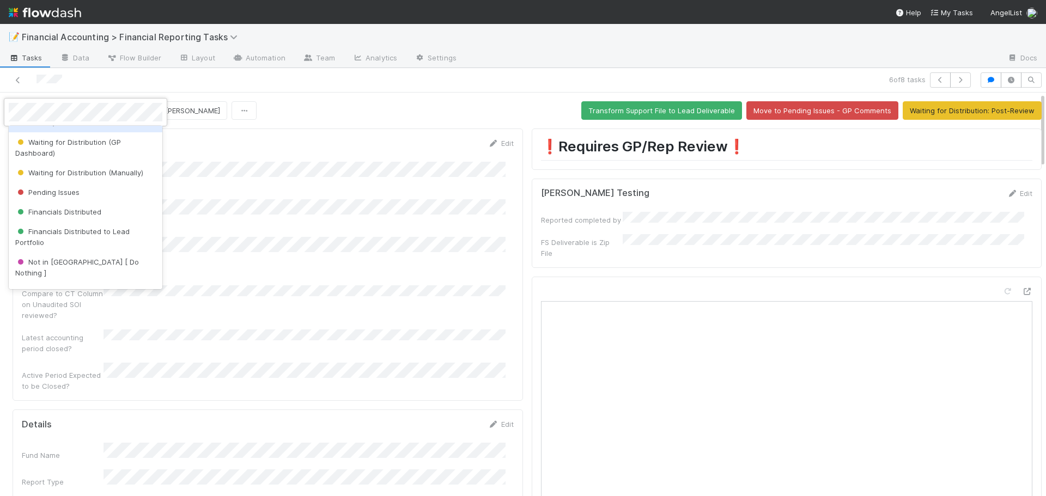
scroll to position [231, 0]
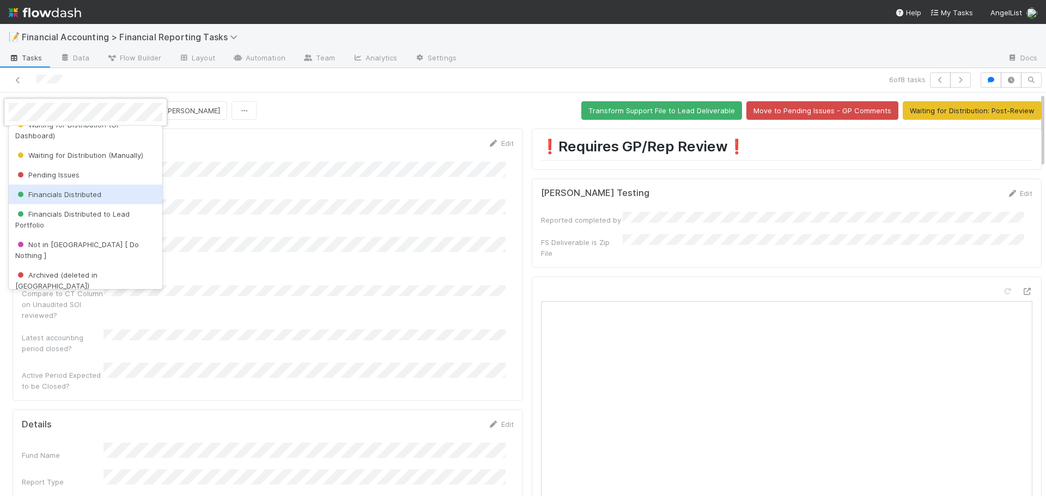
click at [71, 197] on span "Financials Distributed" at bounding box center [58, 194] width 86 height 9
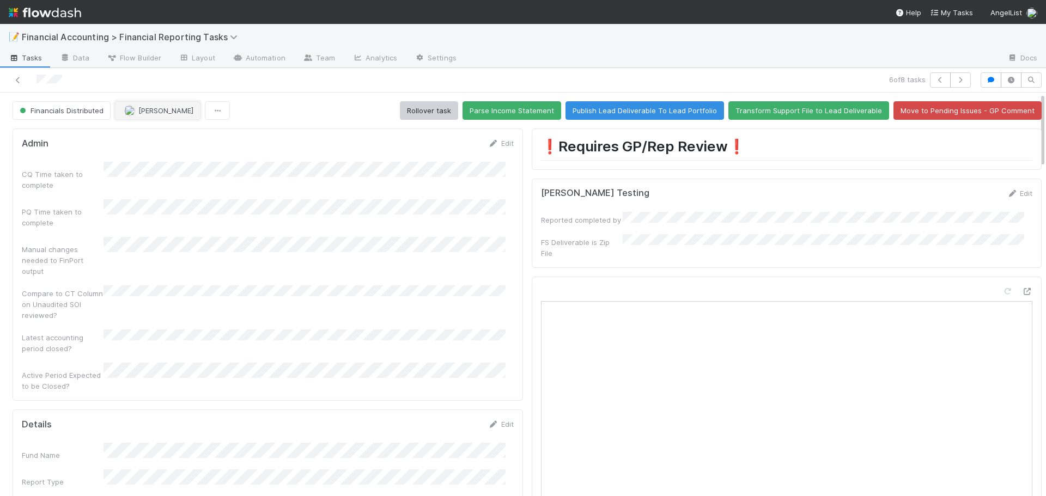
click at [144, 106] on span "[PERSON_NAME]" at bounding box center [165, 110] width 55 height 9
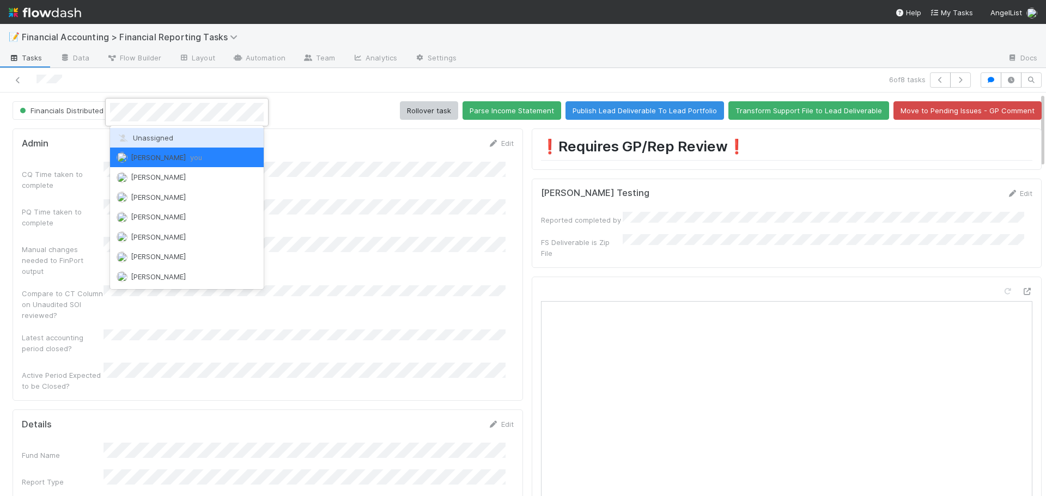
click at [152, 137] on span "Unassigned" at bounding box center [145, 137] width 57 height 9
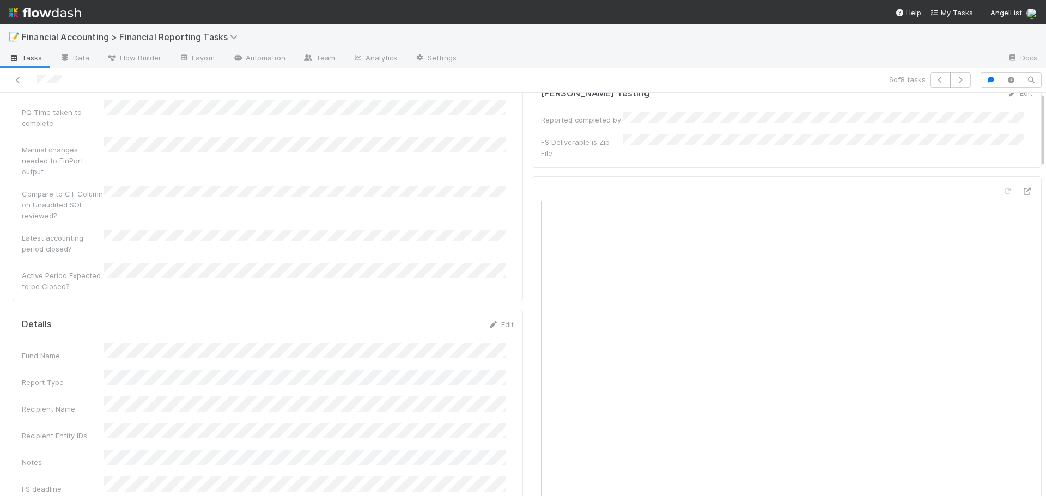
scroll to position [0, 0]
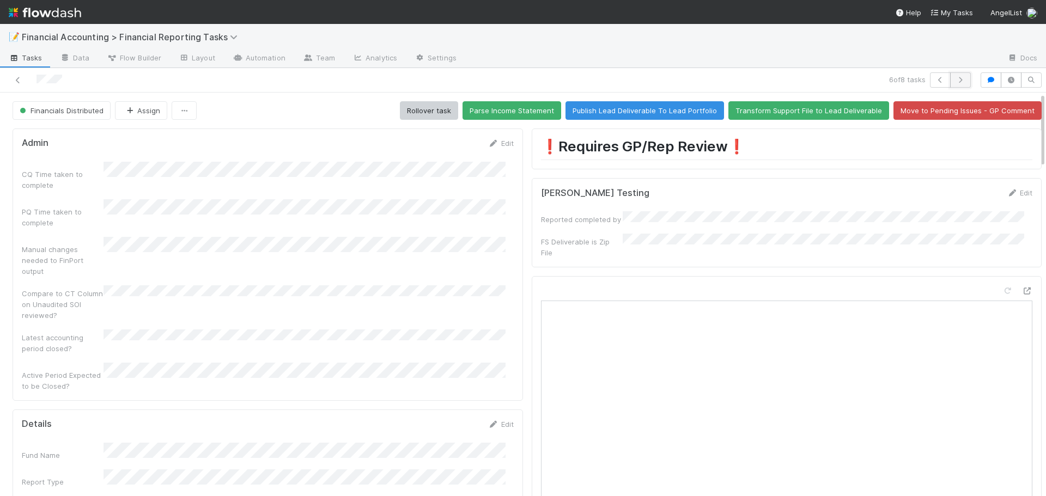
click at [955, 79] on icon "button" at bounding box center [960, 80] width 11 height 7
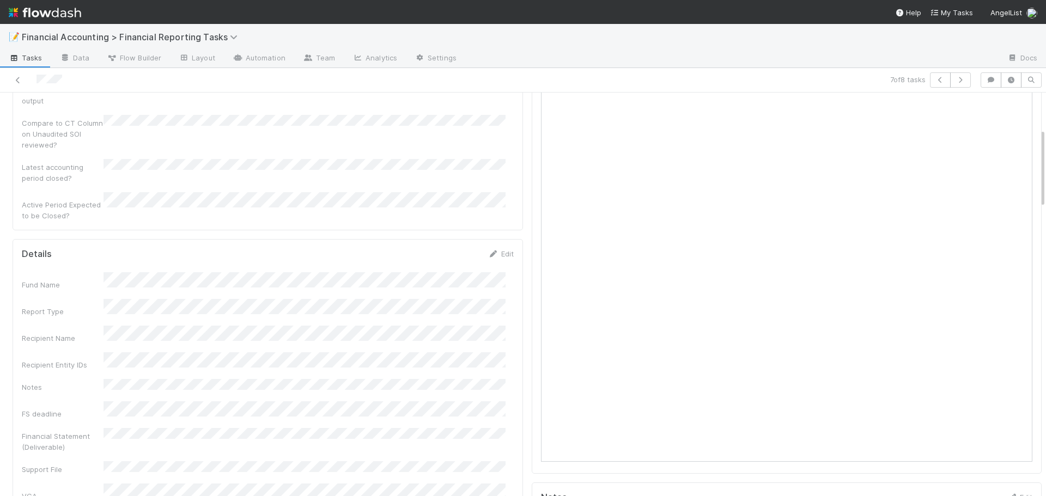
scroll to position [218, 0]
click at [495, 202] on link "Edit" at bounding box center [501, 206] width 26 height 9
click at [446, 201] on button "Save" at bounding box center [455, 210] width 31 height 19
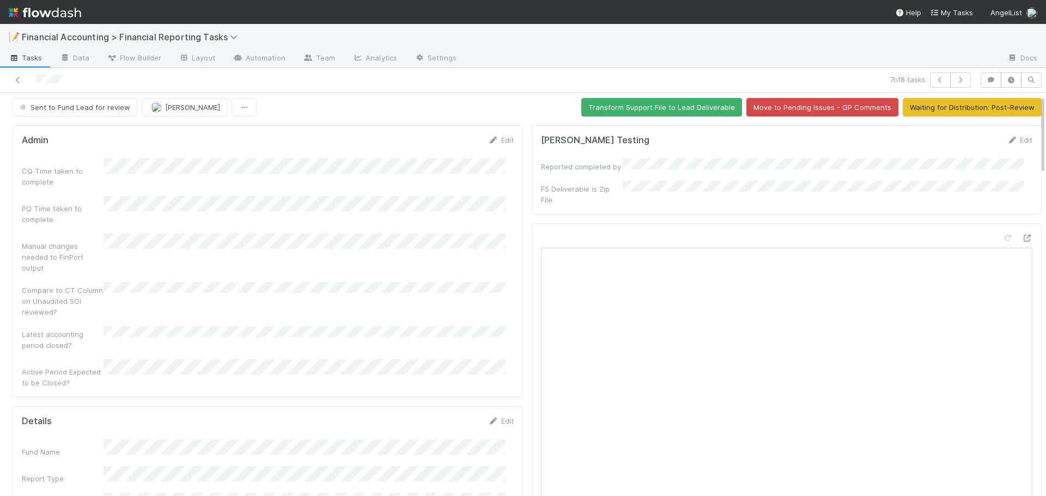
scroll to position [0, 0]
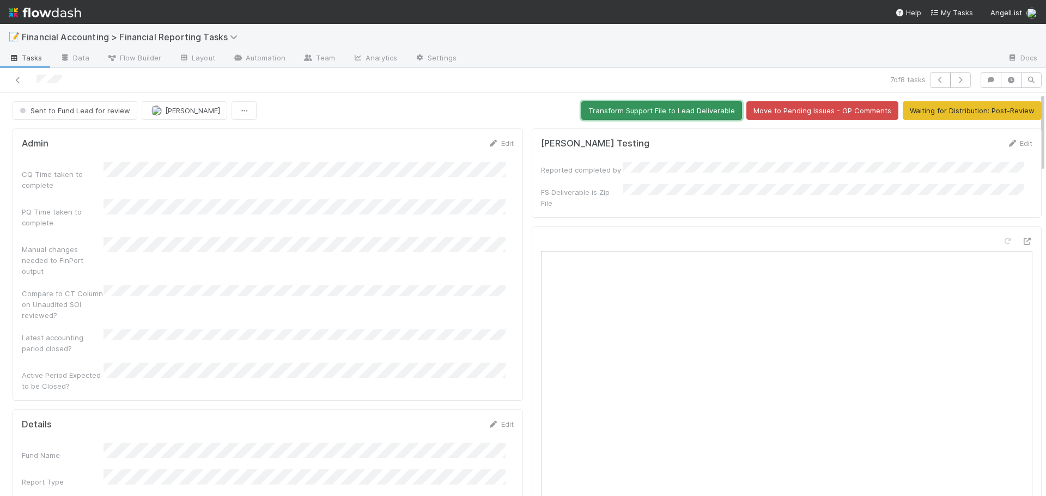
click at [635, 105] on button "Transform Support File to Lead Deliverable" at bounding box center [661, 110] width 161 height 19
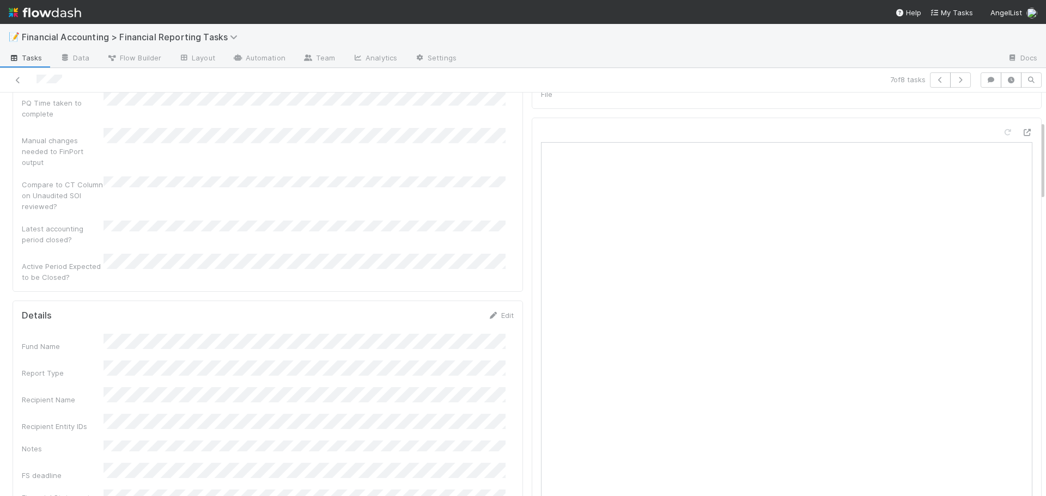
scroll to position [163, 0]
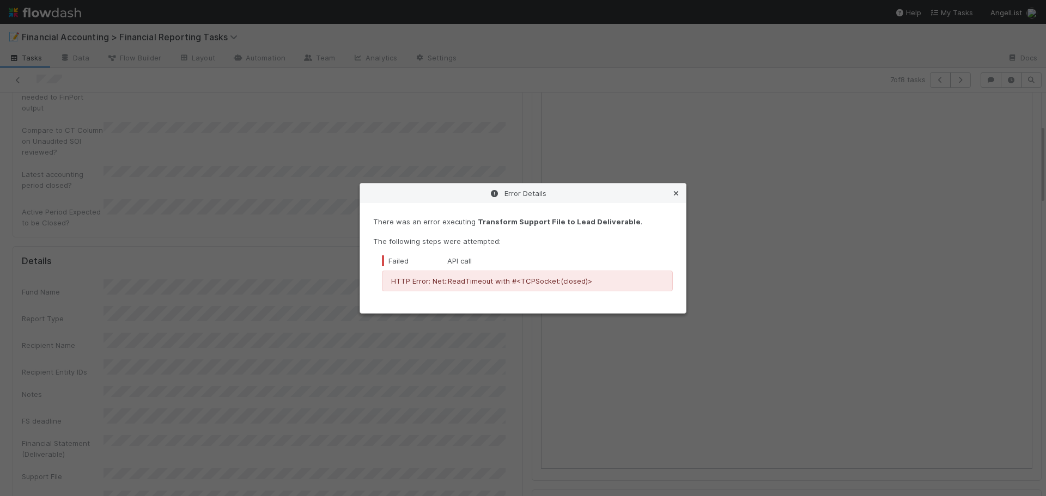
click at [673, 196] on icon at bounding box center [675, 193] width 11 height 7
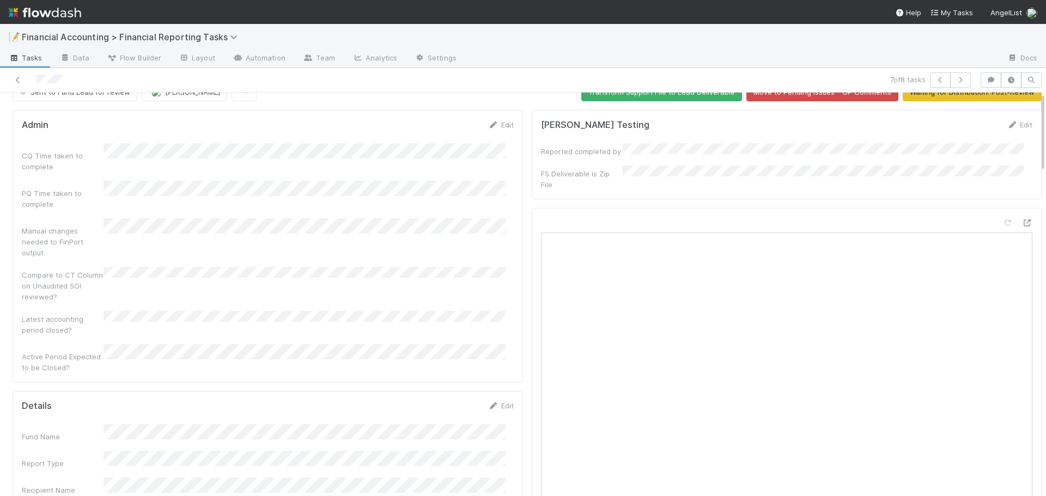
scroll to position [0, 0]
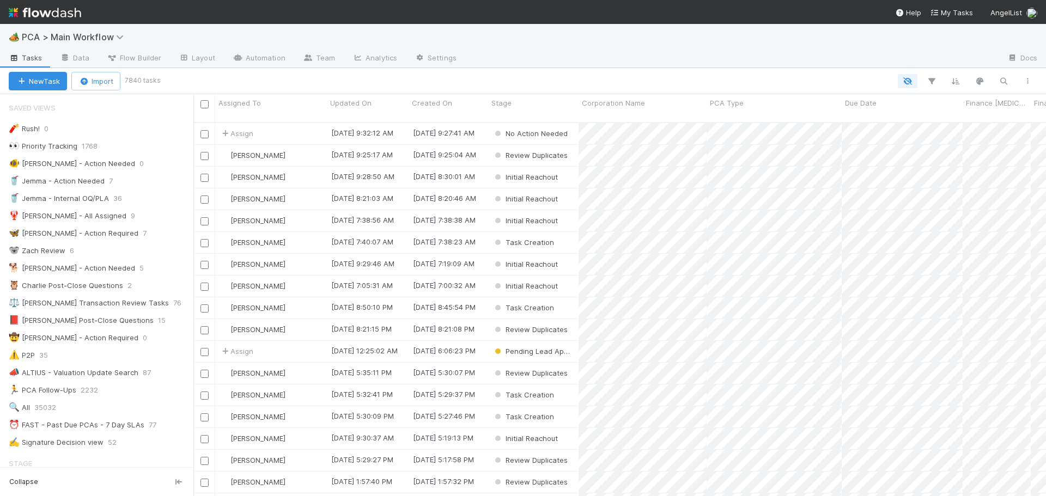
scroll to position [9, 9]
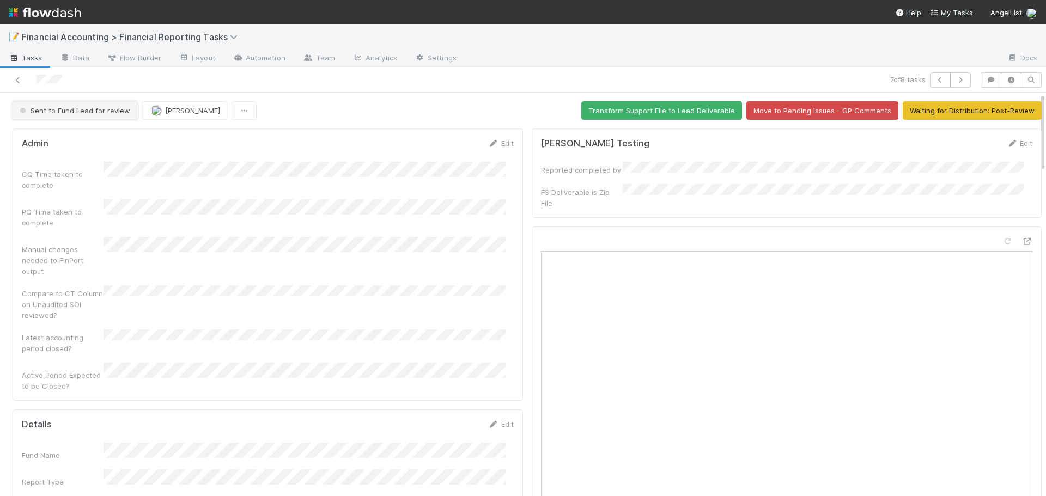
click at [66, 106] on button "Sent to Fund Lead for review" at bounding box center [75, 110] width 125 height 19
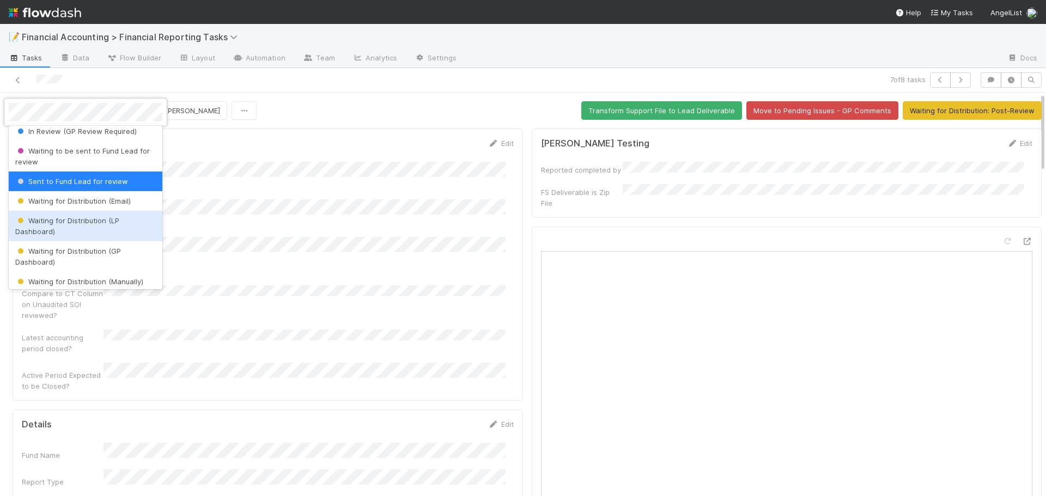
scroll to position [122, 0]
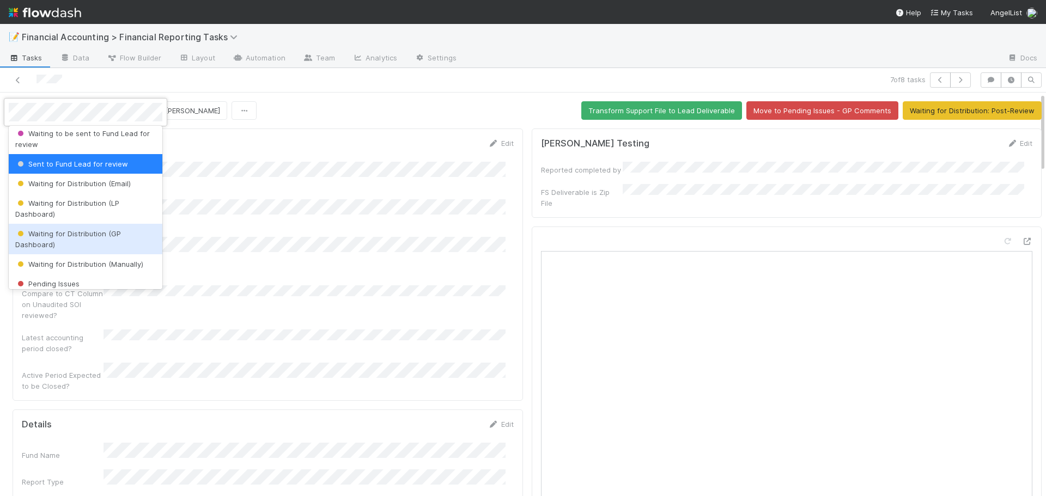
click at [84, 241] on div "Waiting for Distribution (GP Dashboard)" at bounding box center [86, 239] width 154 height 31
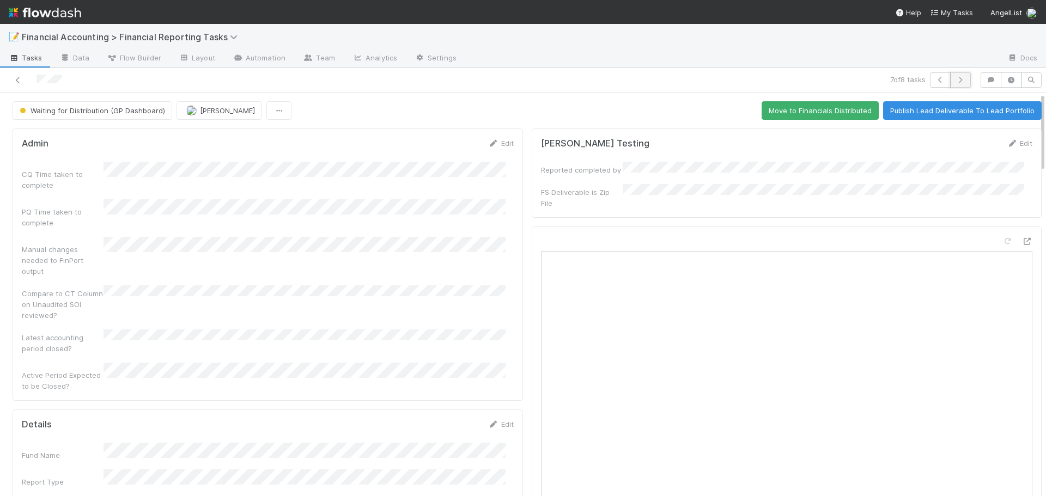
click at [955, 82] on icon "button" at bounding box center [960, 80] width 11 height 7
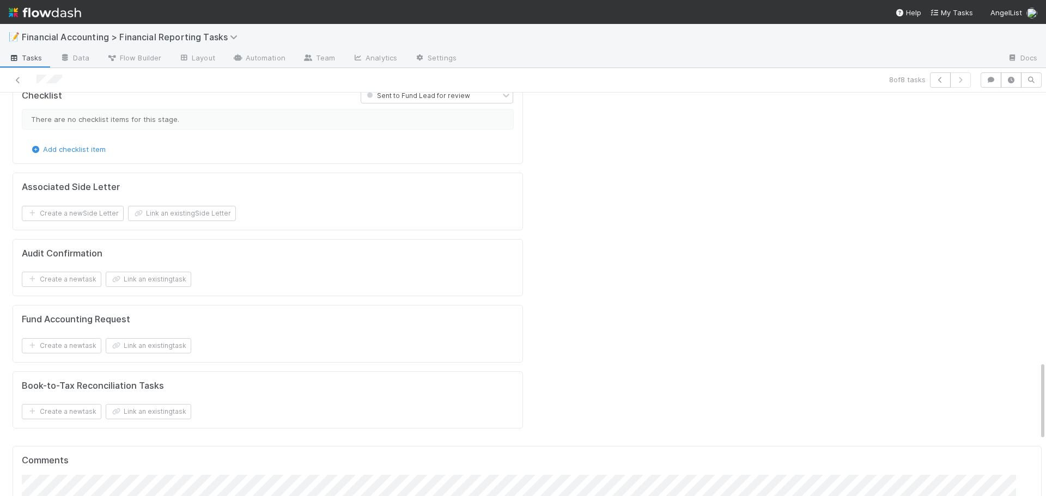
scroll to position [1413, 0]
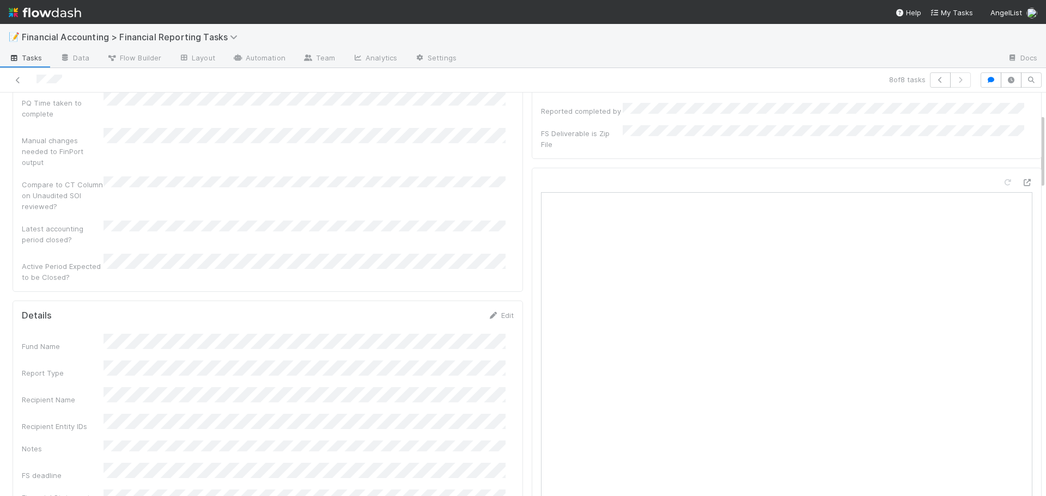
scroll to position [163, 0]
click at [501, 257] on link "Edit" at bounding box center [501, 261] width 26 height 9
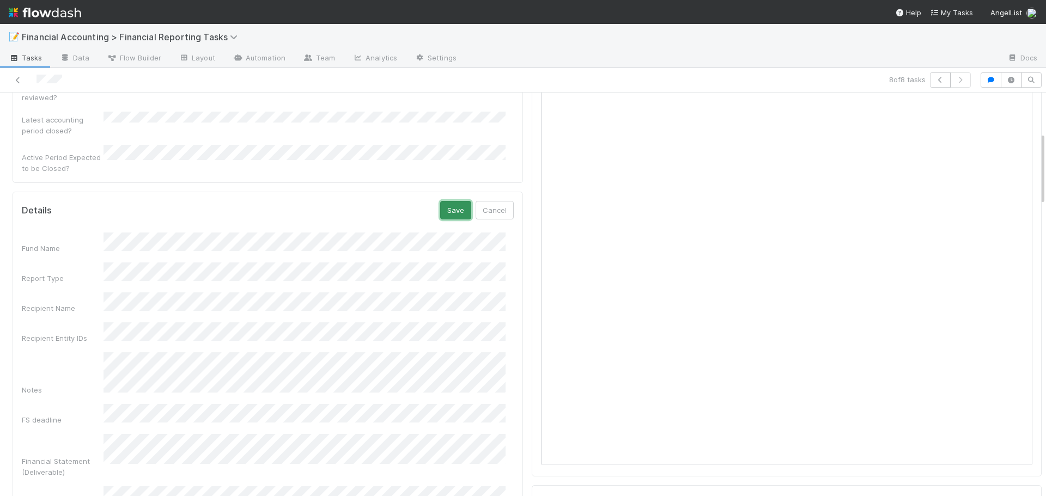
click at [450, 201] on button "Save" at bounding box center [455, 210] width 31 height 19
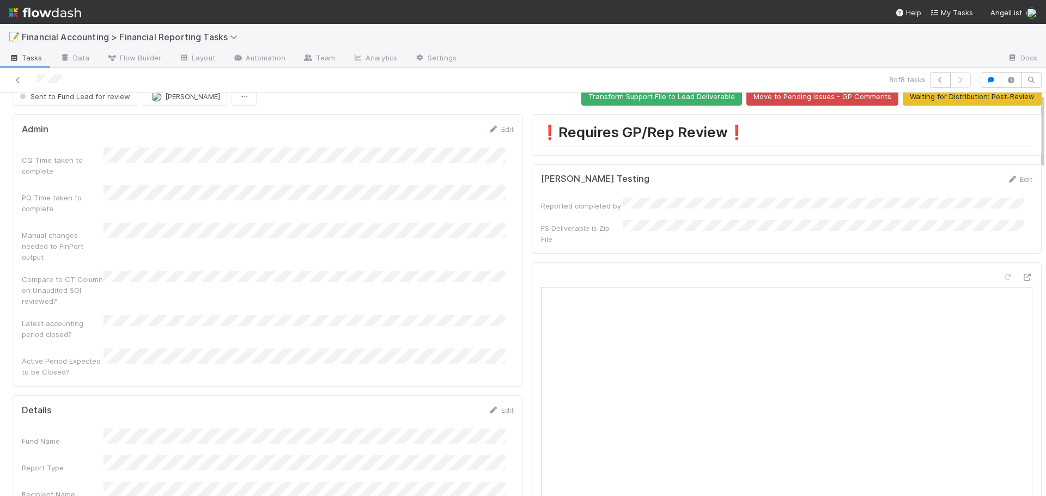
scroll to position [0, 0]
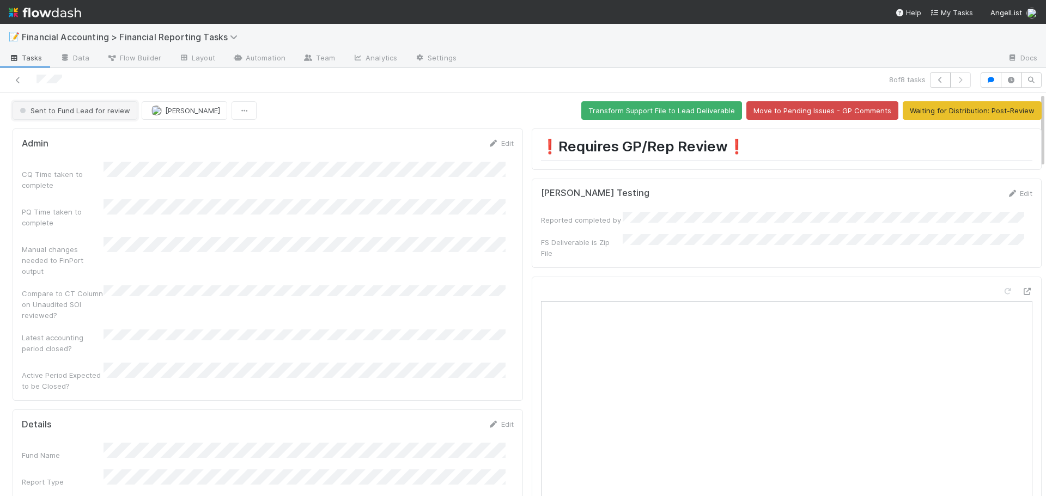
click at [56, 109] on span "Sent to Fund Lead for review" at bounding box center [73, 110] width 113 height 9
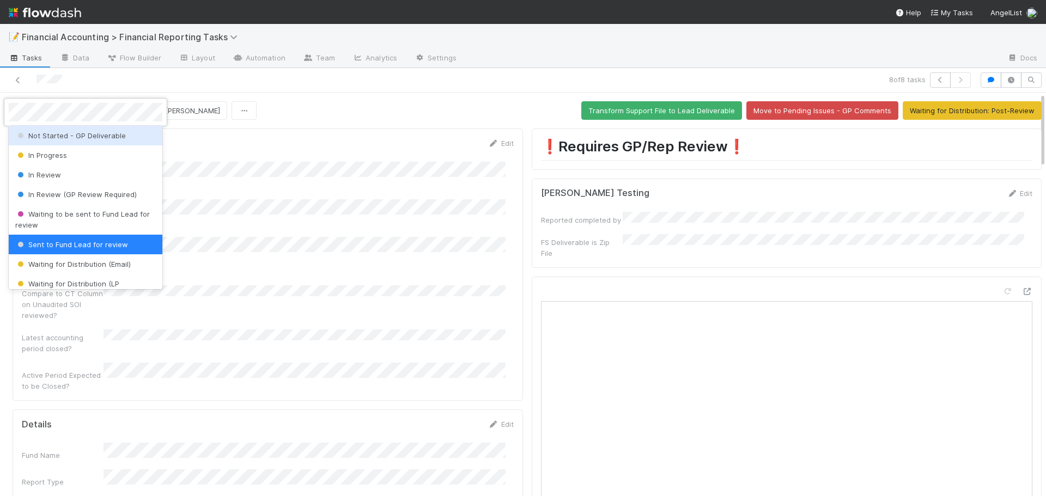
scroll to position [68, 0]
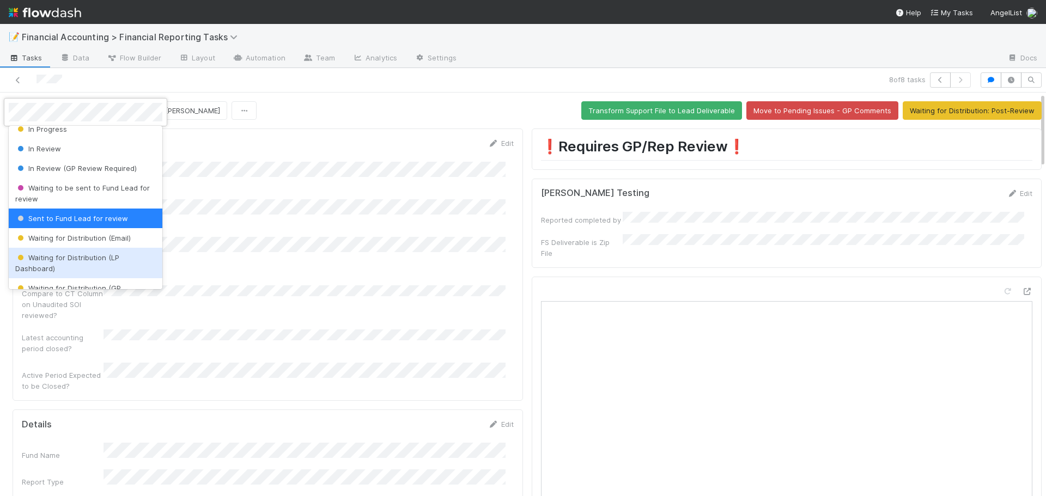
click at [90, 258] on span "Waiting for Distribution (LP Dashboard)" at bounding box center [67, 263] width 104 height 20
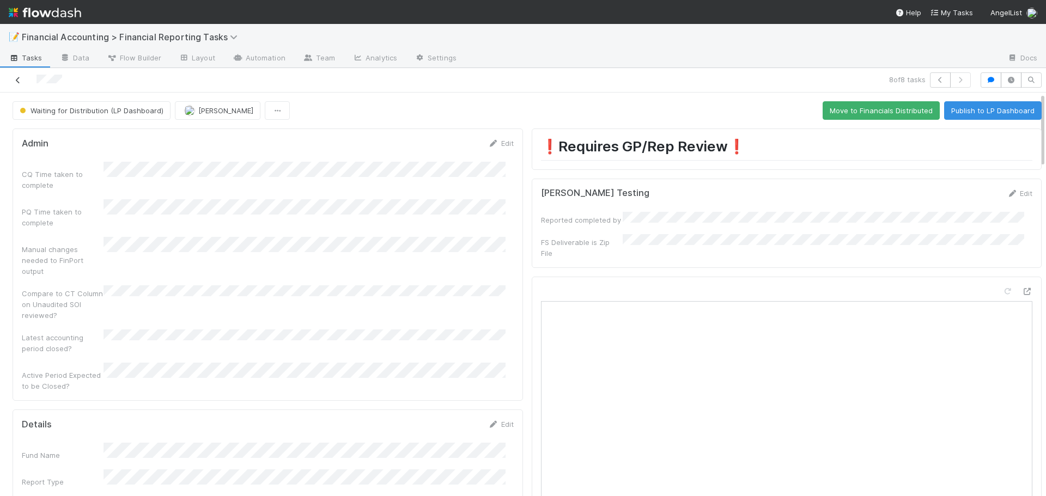
click at [17, 82] on icon at bounding box center [18, 80] width 11 height 7
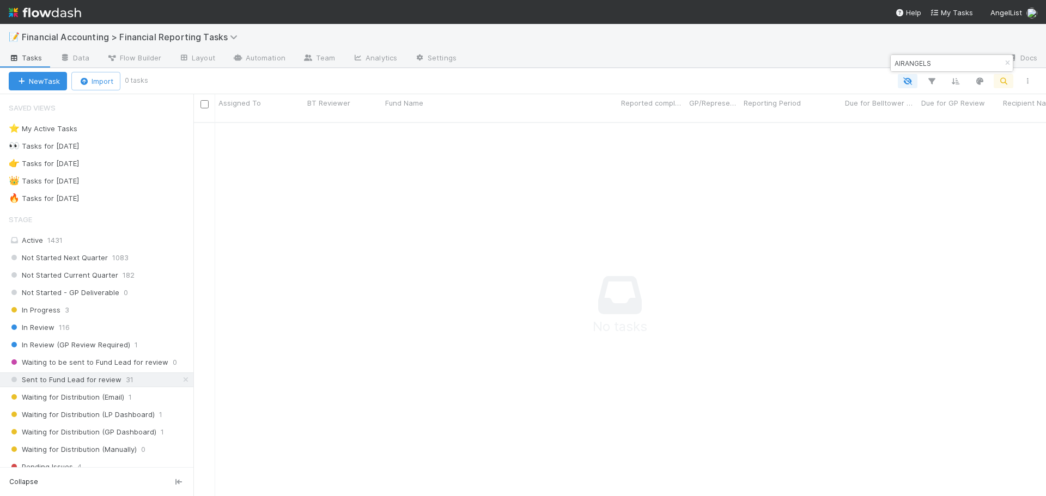
scroll to position [367, 844]
click at [1008, 64] on icon "button" at bounding box center [1007, 63] width 11 height 7
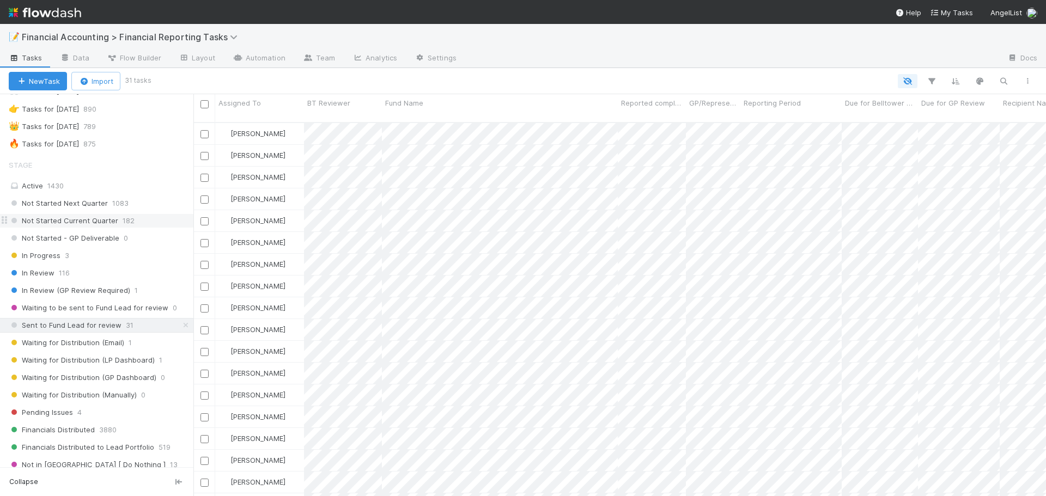
scroll to position [0, 0]
